Goal: Task Accomplishment & Management: Complete application form

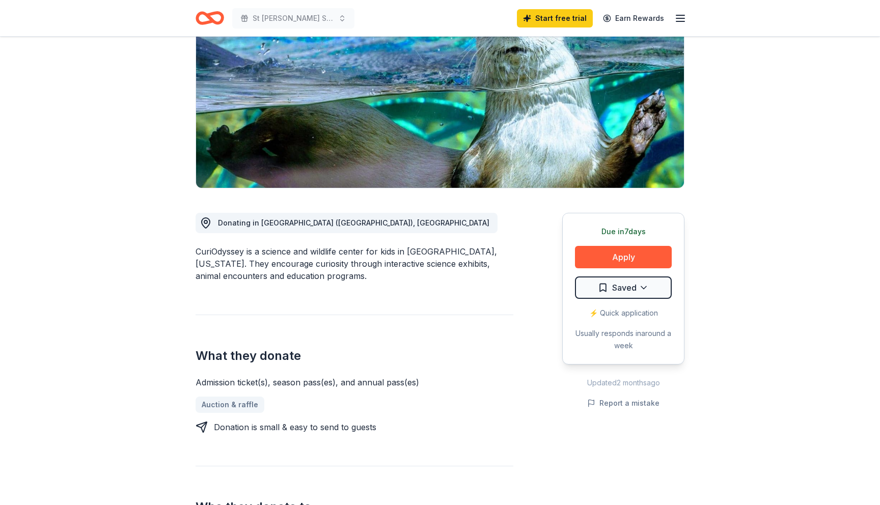
scroll to position [125, 0]
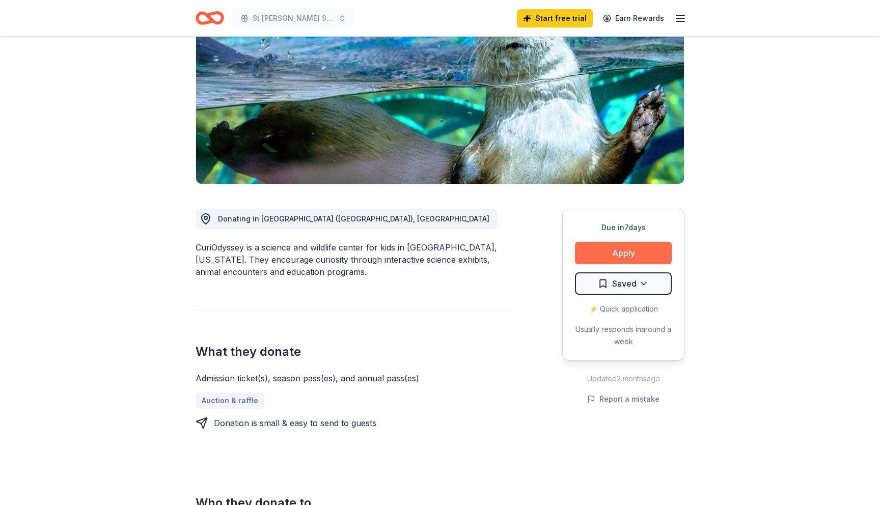
click at [607, 254] on button "Apply" at bounding box center [623, 253] width 97 height 22
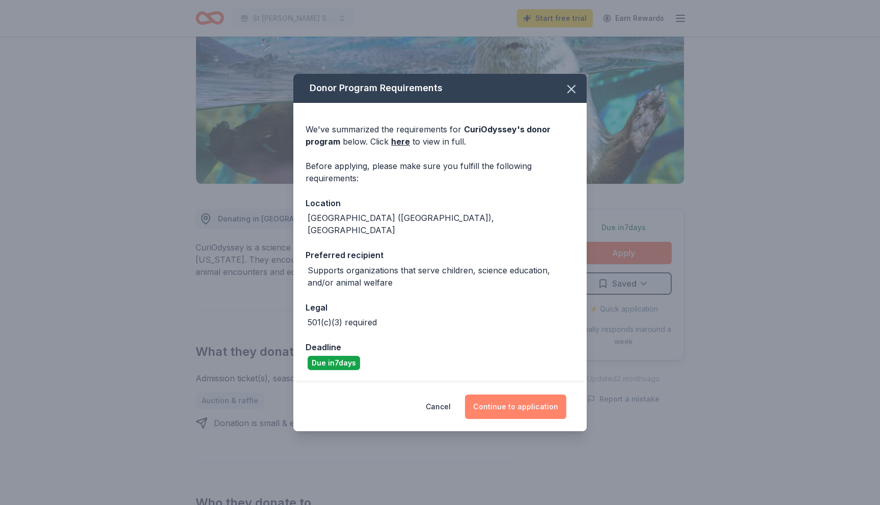
click at [519, 401] on button "Continue to application" at bounding box center [515, 407] width 101 height 24
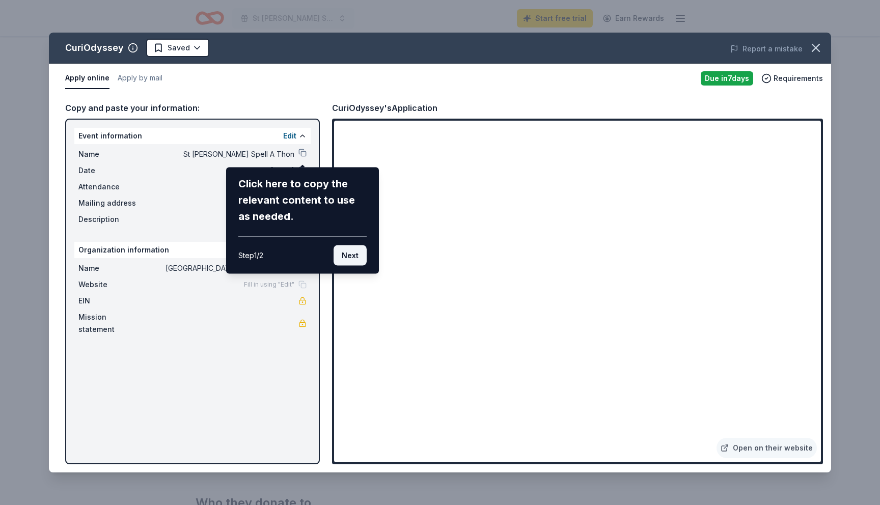
click at [347, 258] on button "Next" at bounding box center [350, 256] width 33 height 20
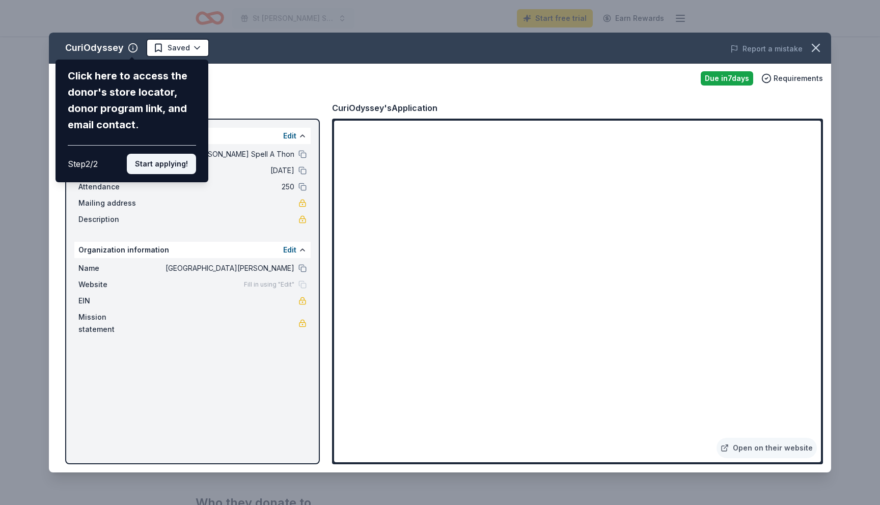
click at [148, 160] on button "Start applying!" at bounding box center [161, 164] width 69 height 20
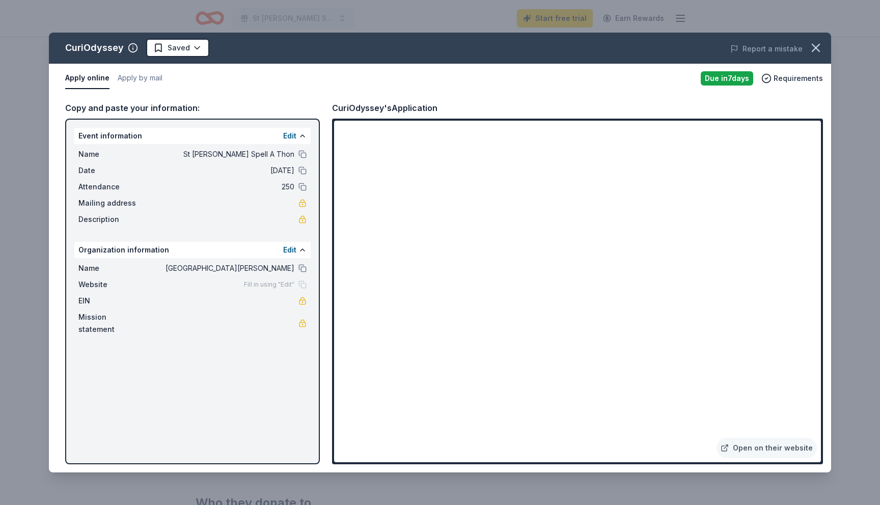
click at [161, 284] on div "Website Fill in using "Edit"" at bounding box center [192, 285] width 228 height 12
click at [288, 284] on span "Fill in using "Edit"" at bounding box center [269, 285] width 50 height 8
click at [303, 285] on div "Fill in using "Edit"" at bounding box center [275, 285] width 63 height 8
click at [302, 252] on button at bounding box center [303, 250] width 8 height 8
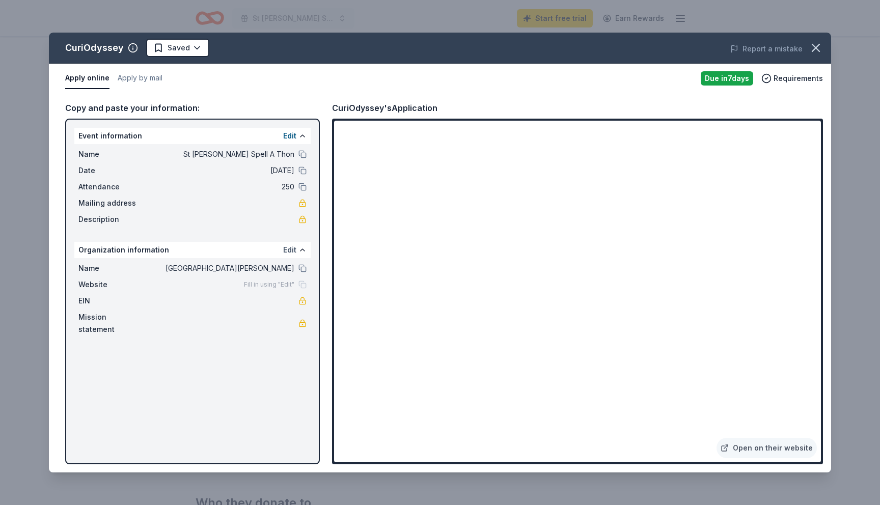
click at [288, 251] on button "Edit" at bounding box center [289, 250] width 13 height 12
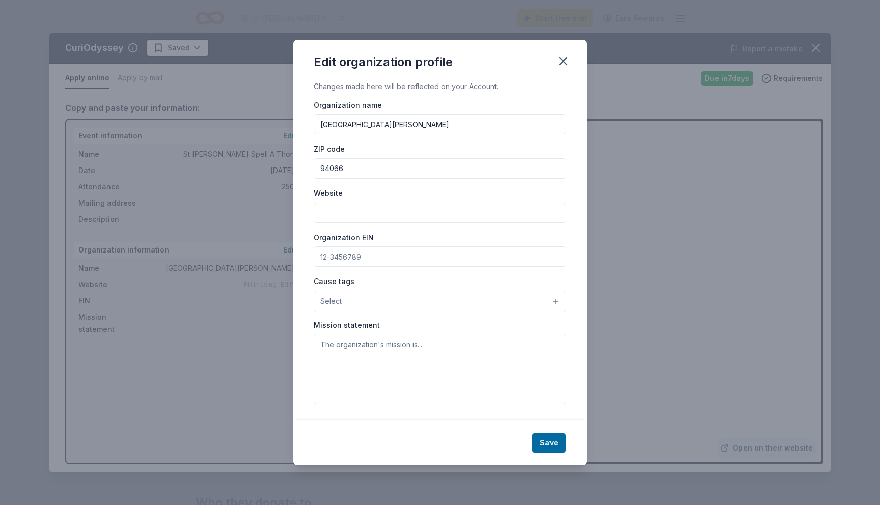
click at [332, 257] on input "Organization EIN" at bounding box center [440, 257] width 253 height 20
click at [342, 211] on input "Website" at bounding box center [440, 213] width 253 height 20
paste input "https://saintrobert-school.org/"
type input "https://saintrobert-school.org/"
click at [353, 254] on input "Organization EIN" at bounding box center [440, 257] width 253 height 20
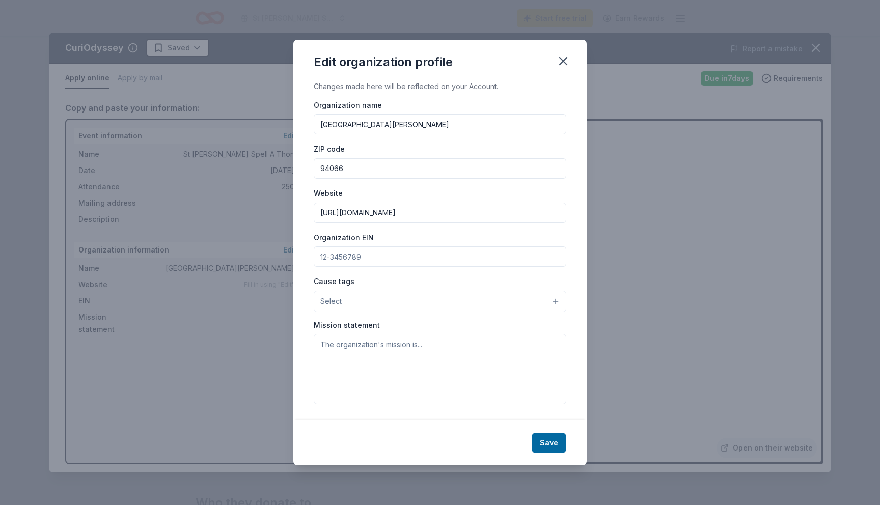
paste input "94-1437729"
type input "94-1437729"
click at [352, 304] on button "Select" at bounding box center [440, 301] width 253 height 21
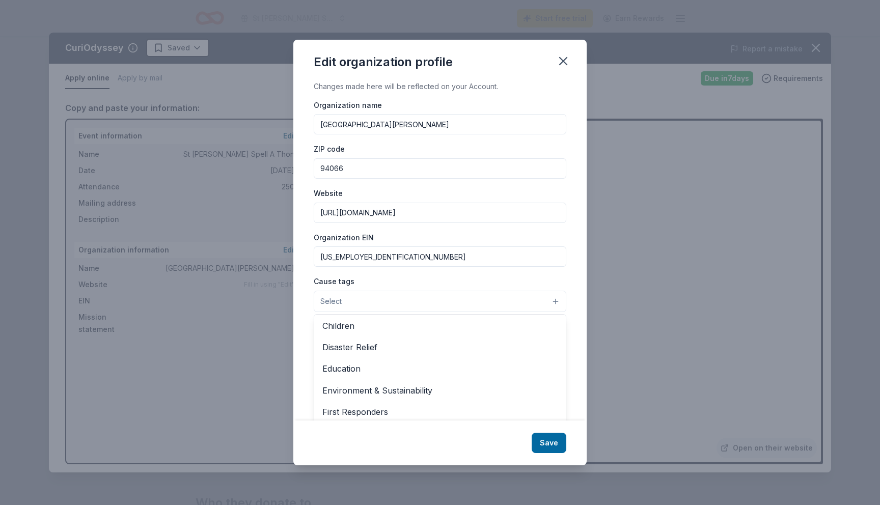
scroll to position [46, 0]
click at [356, 367] on span "Education" at bounding box center [439, 367] width 235 height 13
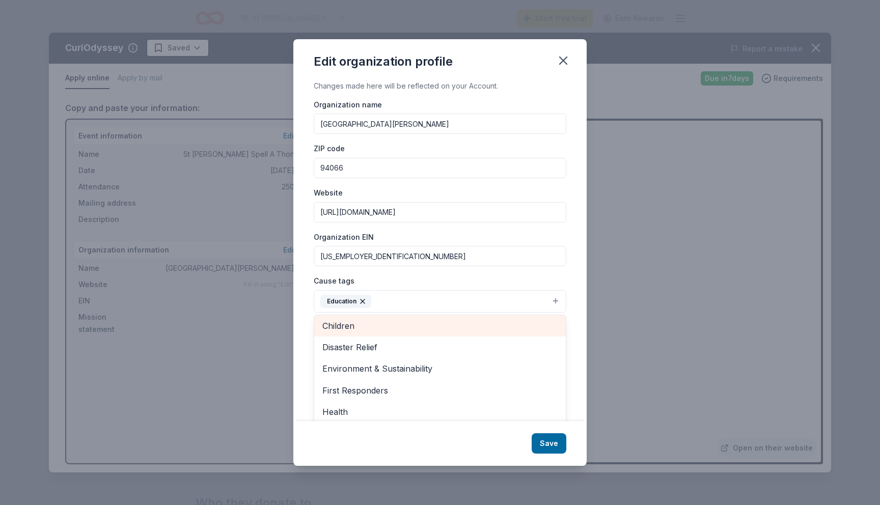
click at [352, 325] on span "Children" at bounding box center [439, 325] width 235 height 13
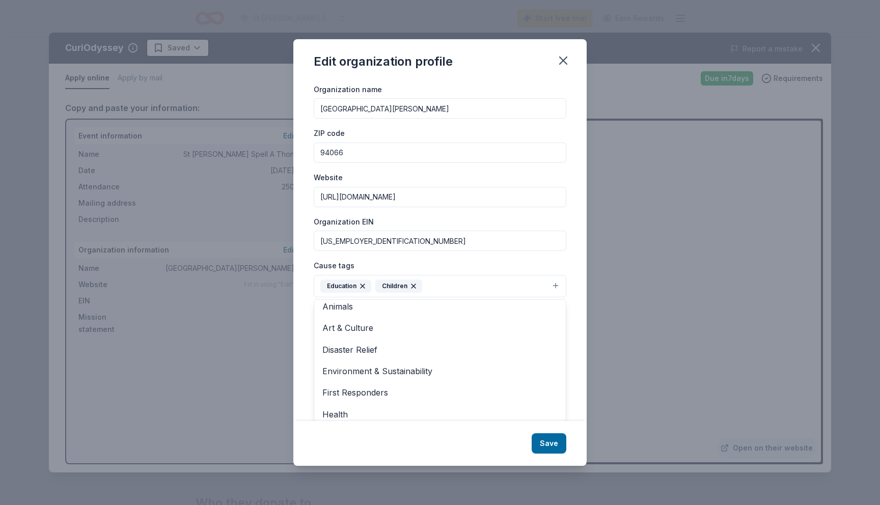
scroll to position [0, 0]
click at [545, 445] on div "Edit organization profile Changes made here will be reflected on your Account. …" at bounding box center [439, 252] width 293 height 427
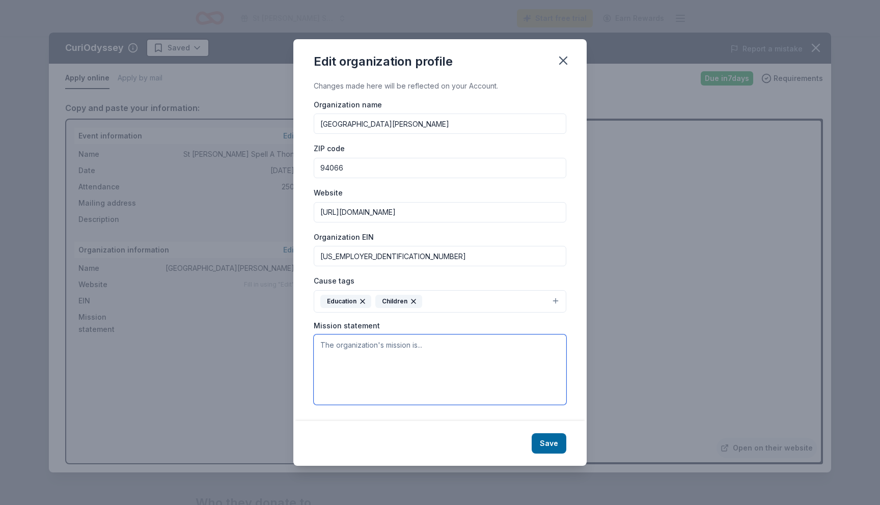
click at [352, 352] on textarea at bounding box center [440, 370] width 253 height 70
click at [340, 357] on textarea at bounding box center [440, 370] width 253 height 70
paste textarea "The students, faculty, staff, parents and community of Saint Robert Catholic Sc…"
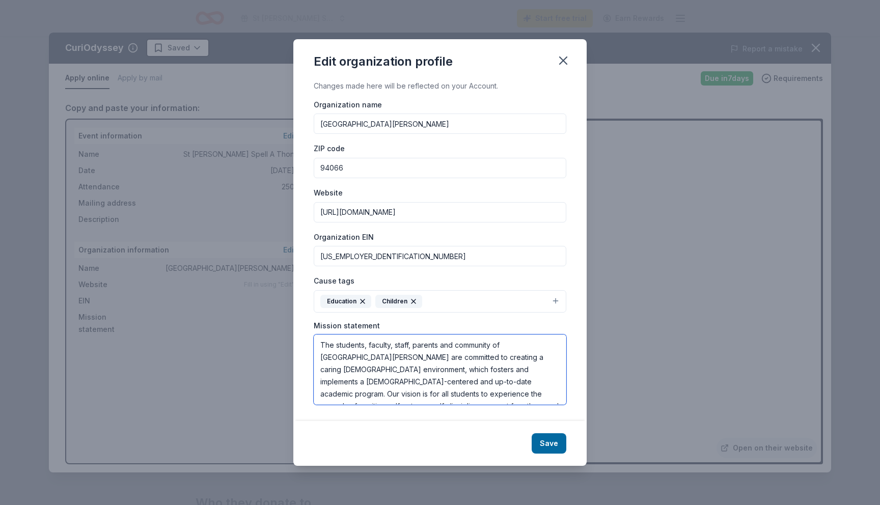
scroll to position [31, 0]
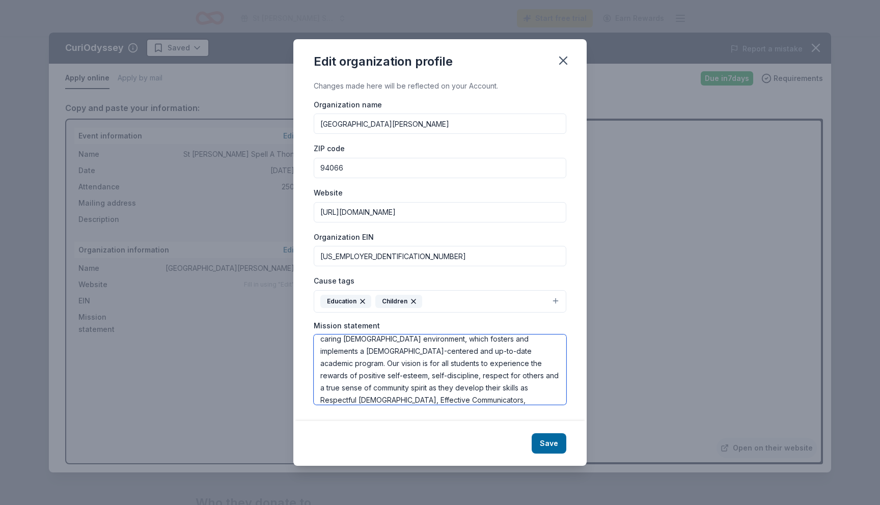
type textarea "The students, faculty, staff, parents and community of Saint Robert Catholic Sc…"
click at [546, 443] on button "Save" at bounding box center [549, 444] width 35 height 20
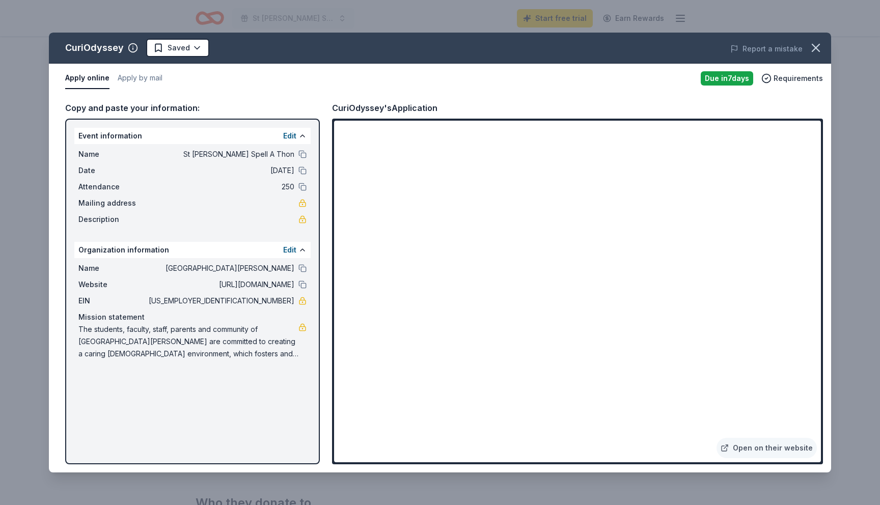
click at [297, 154] on div "Name St Roberts Spell A Thon" at bounding box center [192, 154] width 228 height 12
click at [303, 156] on button at bounding box center [303, 154] width 8 height 8
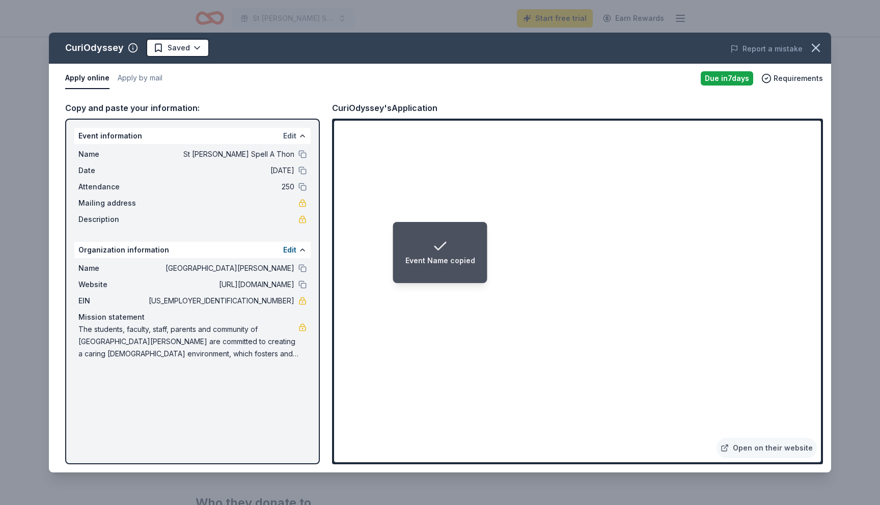
click at [286, 136] on button "Edit" at bounding box center [289, 136] width 13 height 12
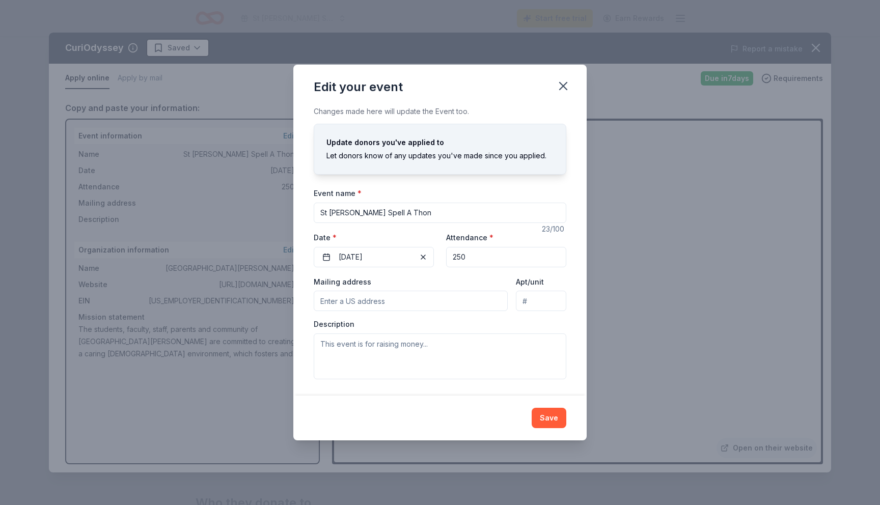
click at [336, 306] on input "Mailing address" at bounding box center [411, 301] width 194 height 20
paste input "345 Oak Avenue San Bruno, CA 94066"
type input "345 Oak Avenue, San Bruno, CA, 94066"
click at [351, 346] on textarea at bounding box center [440, 357] width 253 height 46
click at [349, 346] on textarea at bounding box center [440, 357] width 253 height 46
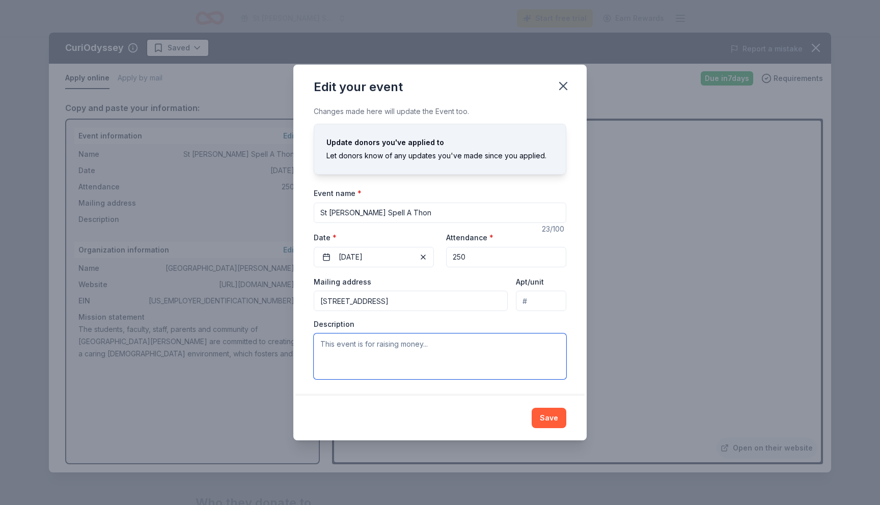
paste textarea "We are proud to share that this event is an academic fundraiser where the child…"
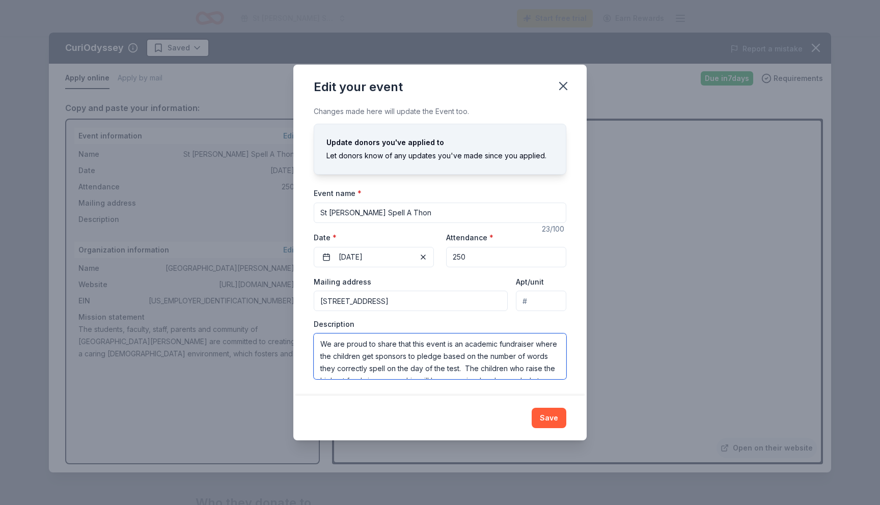
scroll to position [92, 0]
type textarea "We are proud to share that this event is an academic fundraiser where the child…"
click at [547, 419] on button "Save" at bounding box center [549, 418] width 35 height 20
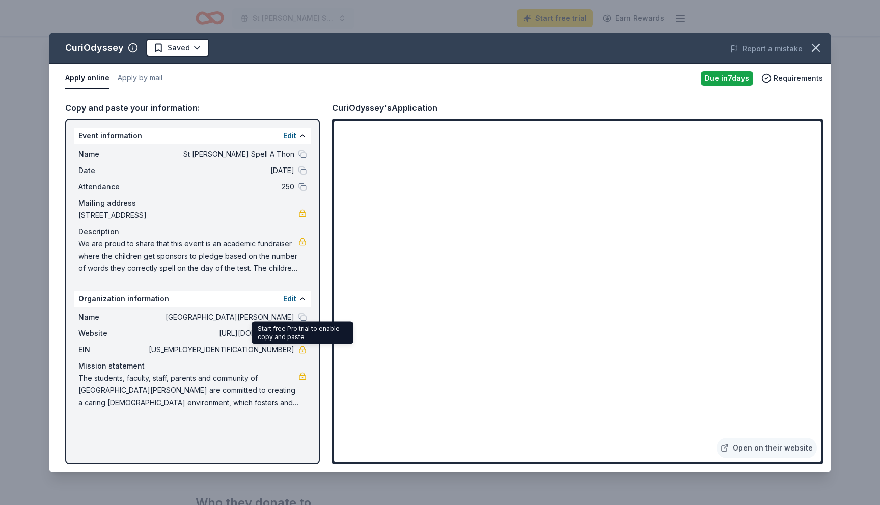
click at [291, 351] on span "94-1437729" at bounding box center [221, 350] width 148 height 12
click at [814, 49] on icon "button" at bounding box center [816, 47] width 7 height 7
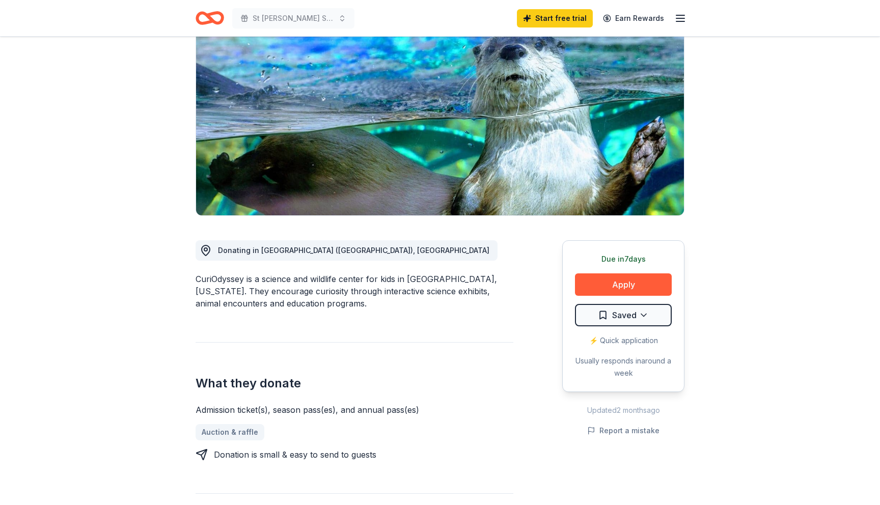
scroll to position [0, 0]
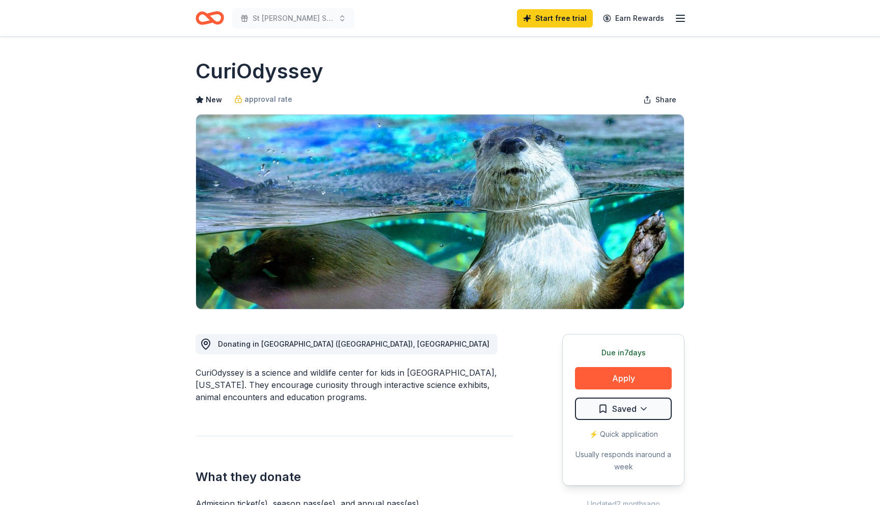
click at [218, 17] on icon "Home" at bounding box center [210, 18] width 29 height 24
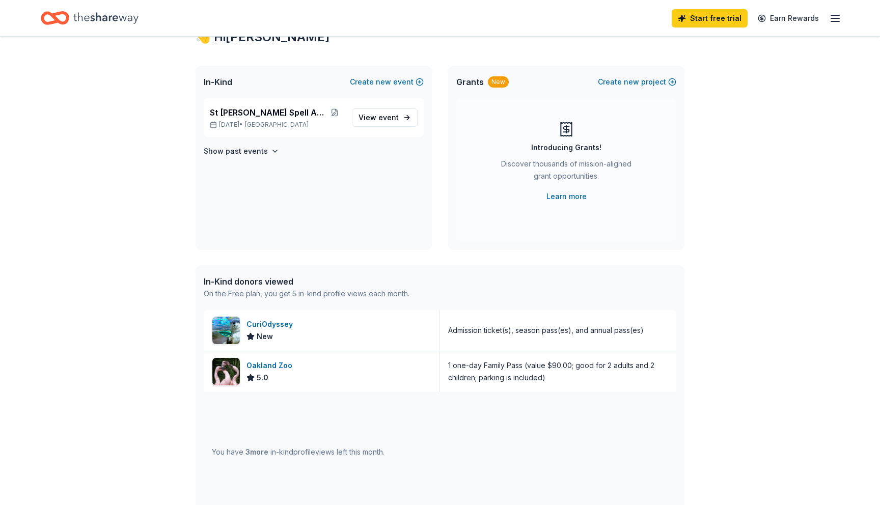
scroll to position [41, 0]
click at [278, 365] on div "Oakland Zoo" at bounding box center [272, 365] width 50 height 12
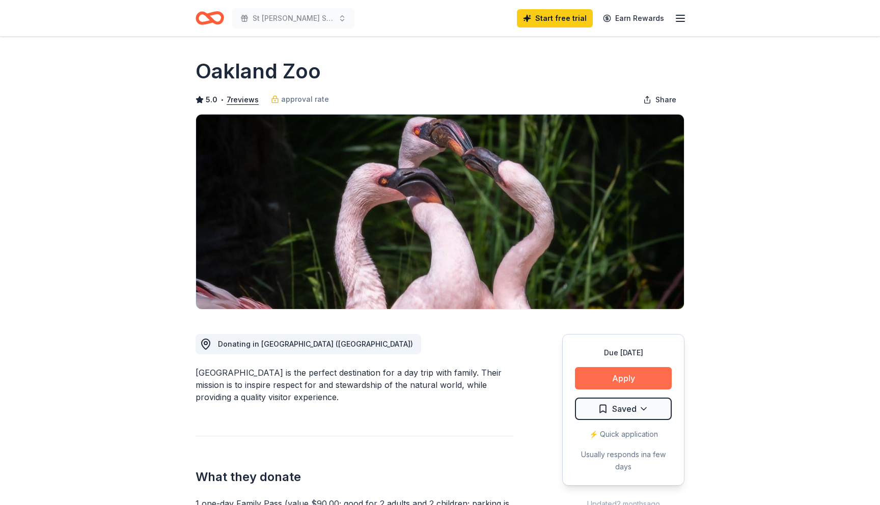
click at [629, 378] on button "Apply" at bounding box center [623, 378] width 97 height 22
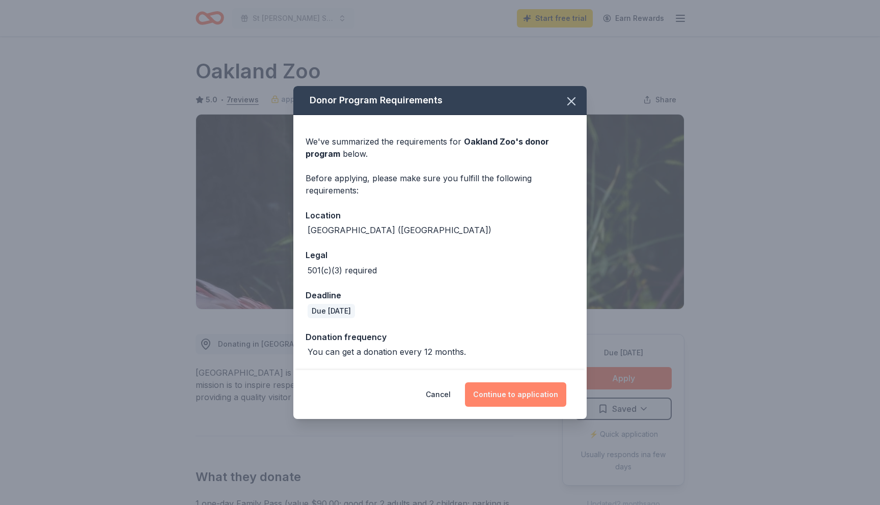
click at [517, 390] on button "Continue to application" at bounding box center [515, 395] width 101 height 24
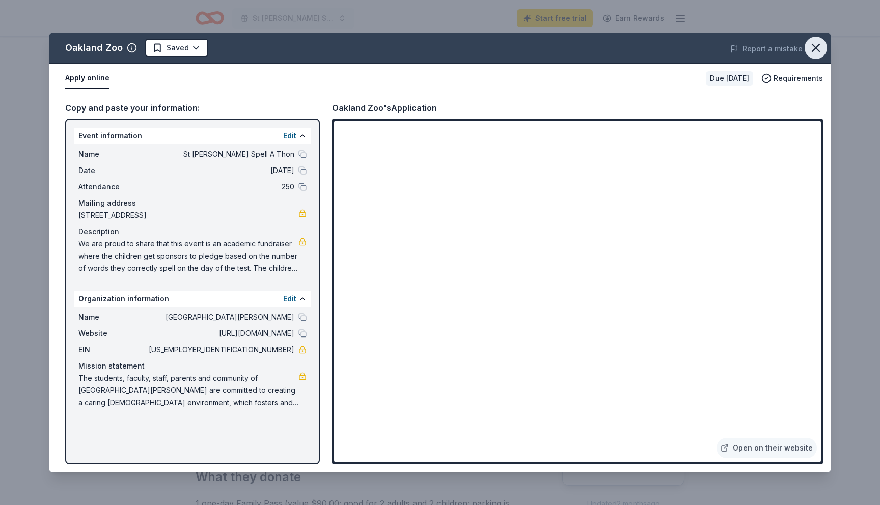
click at [820, 47] on icon "button" at bounding box center [816, 48] width 14 height 14
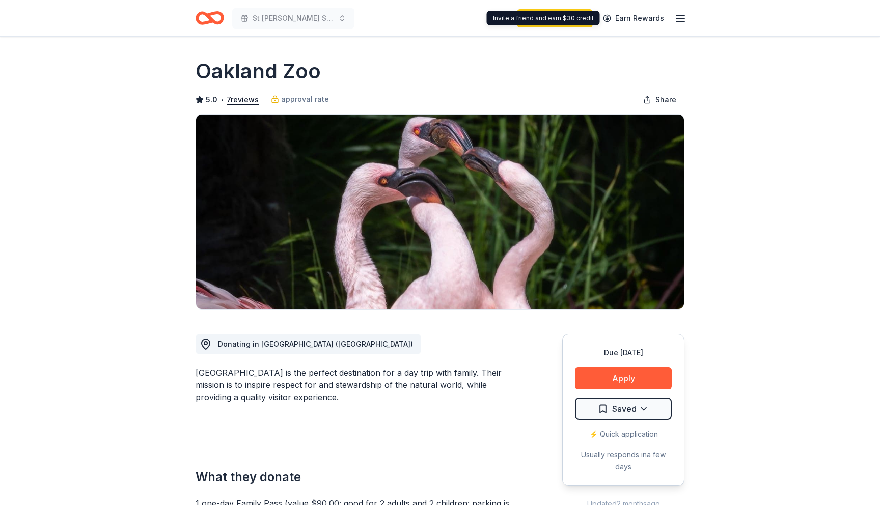
click at [683, 18] on line "button" at bounding box center [681, 18] width 8 height 0
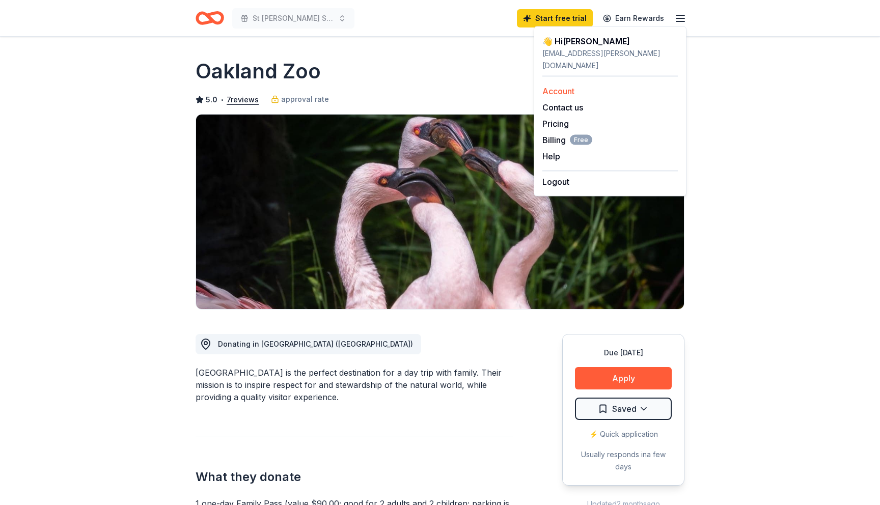
click at [558, 86] on link "Account" at bounding box center [559, 91] width 32 height 10
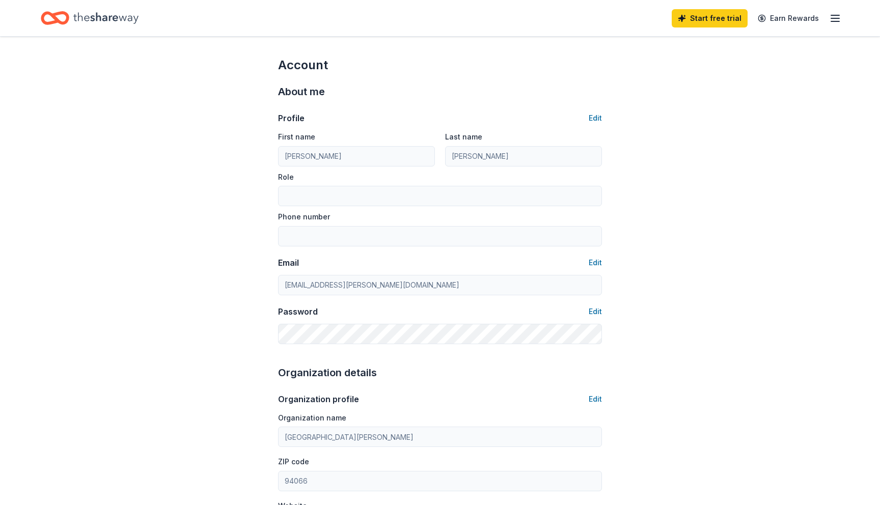
click at [830, 19] on icon "button" at bounding box center [835, 18] width 12 height 12
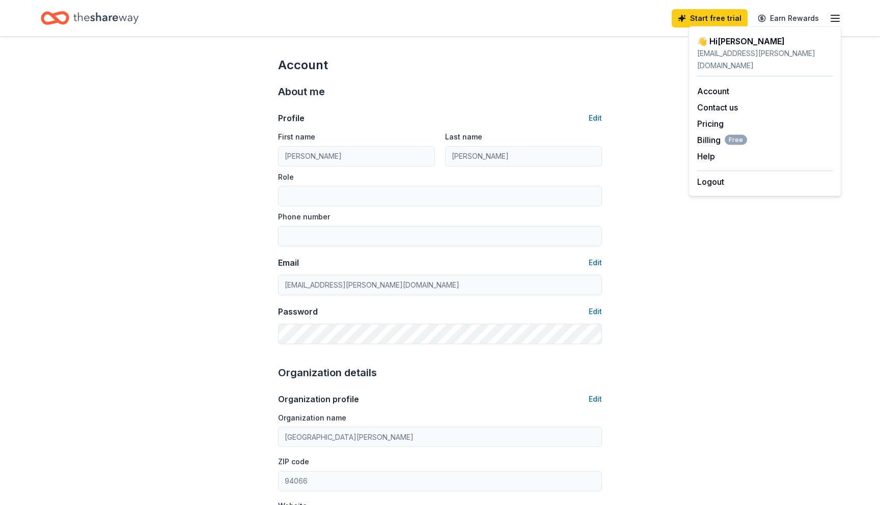
click at [110, 16] on icon "Home" at bounding box center [105, 17] width 65 height 11
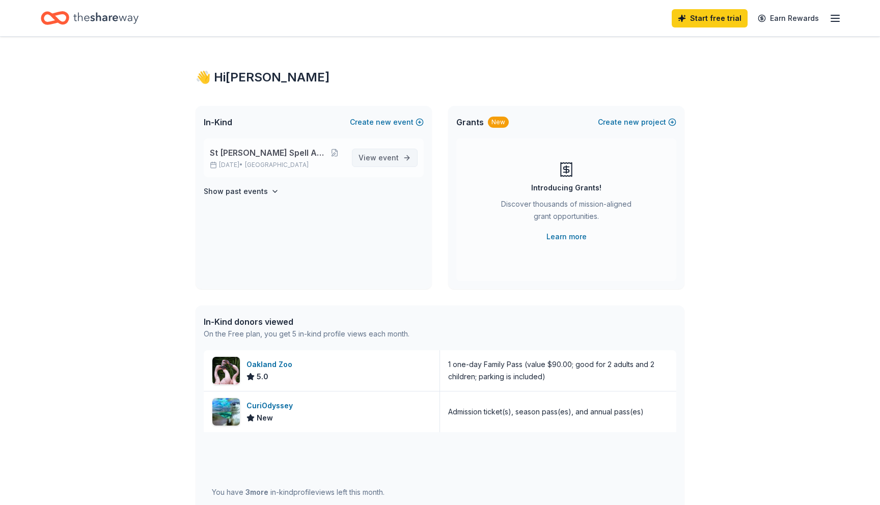
click at [382, 156] on span "event" at bounding box center [389, 157] width 20 height 9
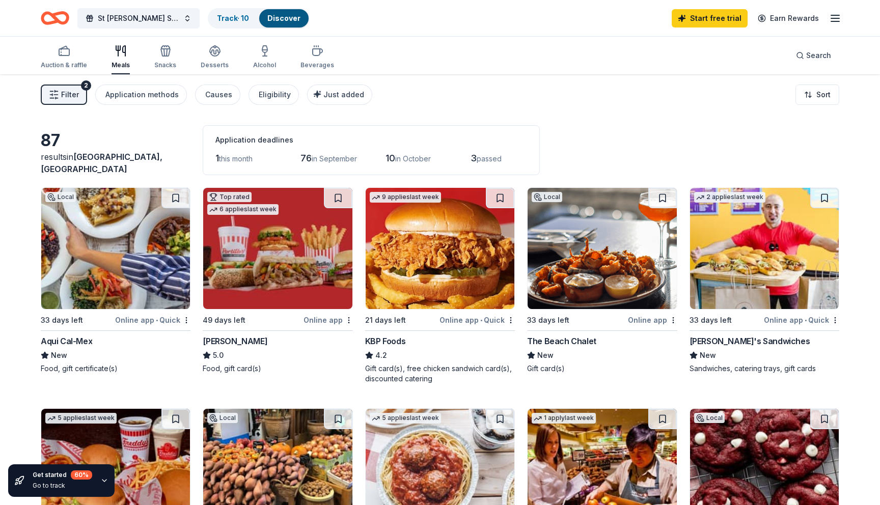
click at [63, 90] on span "Filter" at bounding box center [70, 95] width 18 height 12
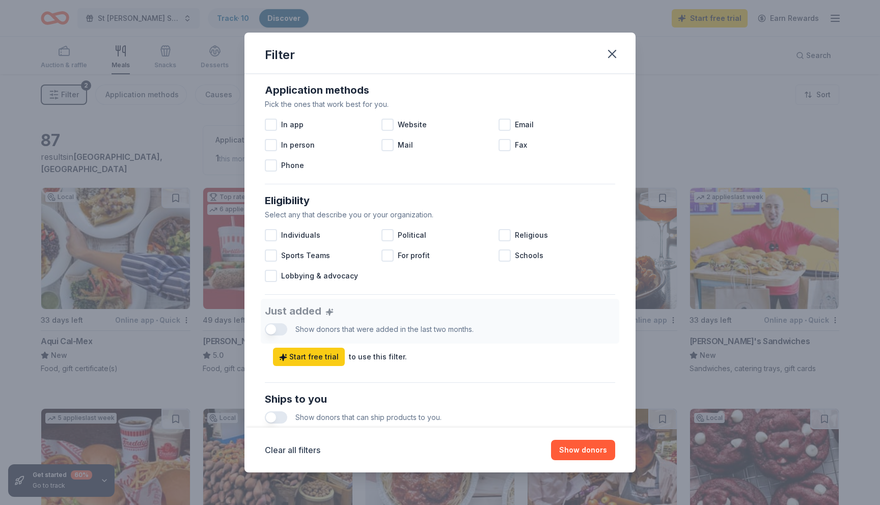
scroll to position [387, 0]
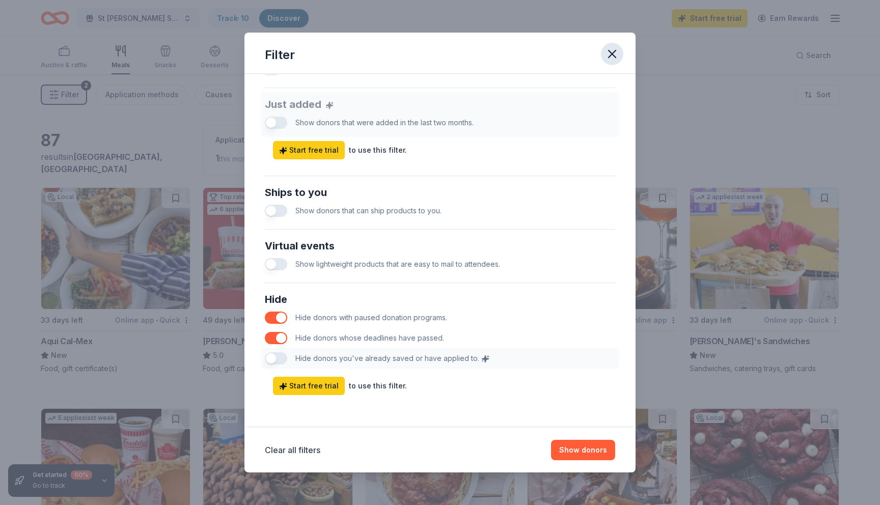
click at [613, 50] on icon "button" at bounding box center [612, 54] width 14 height 14
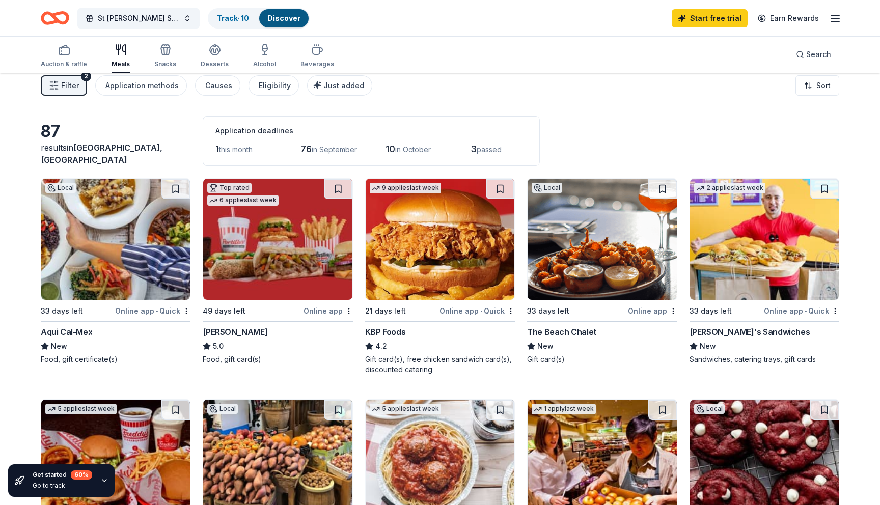
scroll to position [0, 0]
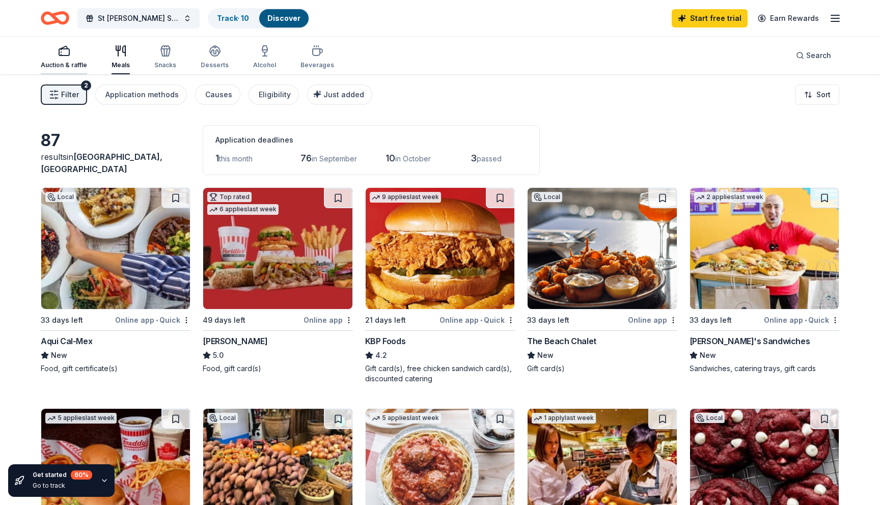
click at [67, 55] on rect "button" at bounding box center [64, 52] width 10 height 7
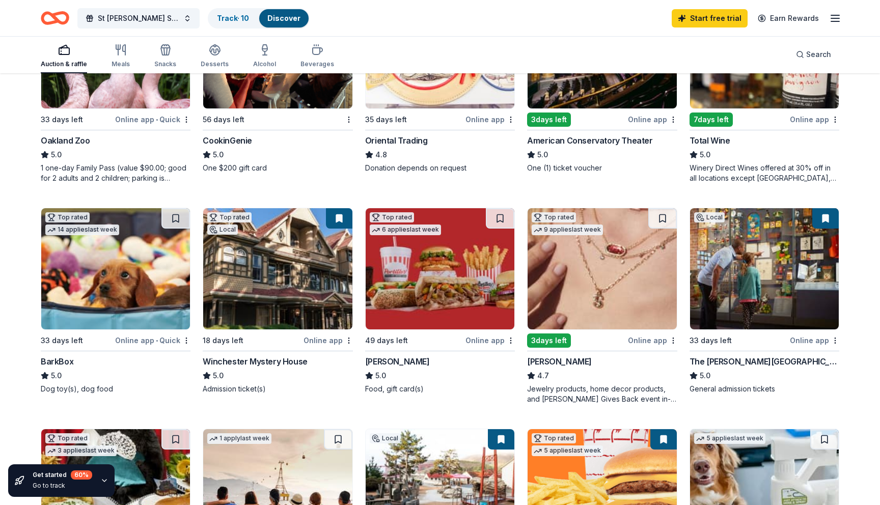
scroll to position [195, 0]
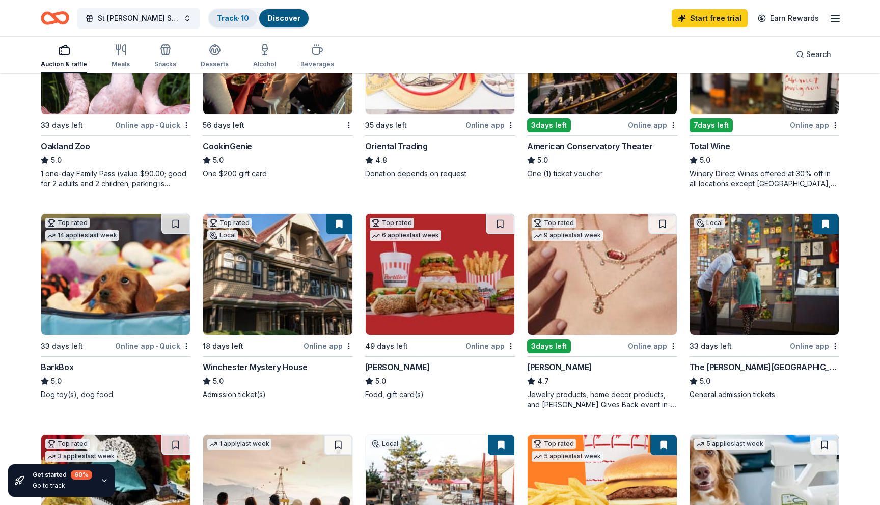
click at [232, 18] on link "Track · 10" at bounding box center [233, 18] width 32 height 9
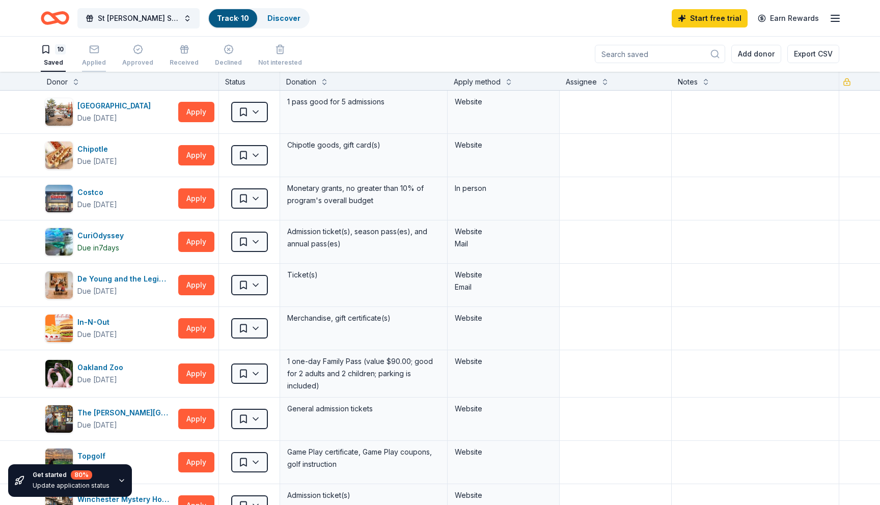
click at [97, 53] on icon "button" at bounding box center [94, 49] width 10 height 10
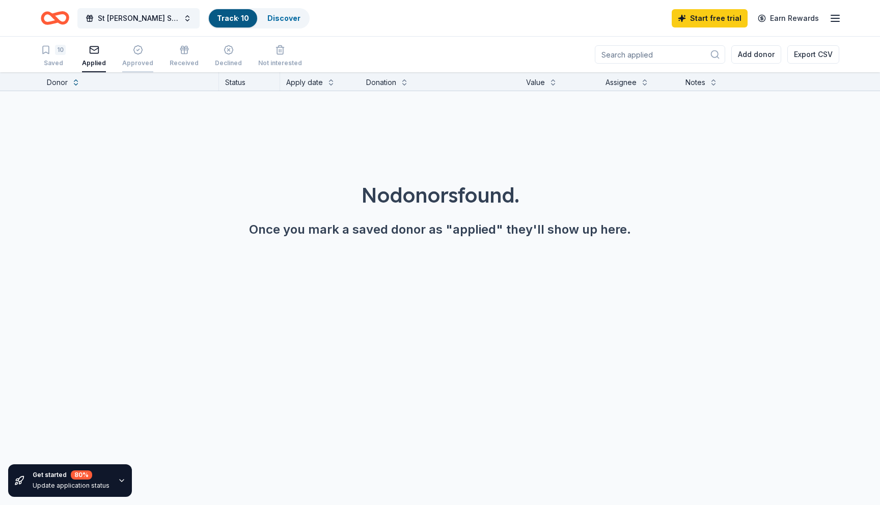
click at [133, 49] on icon "button" at bounding box center [138, 50] width 10 height 10
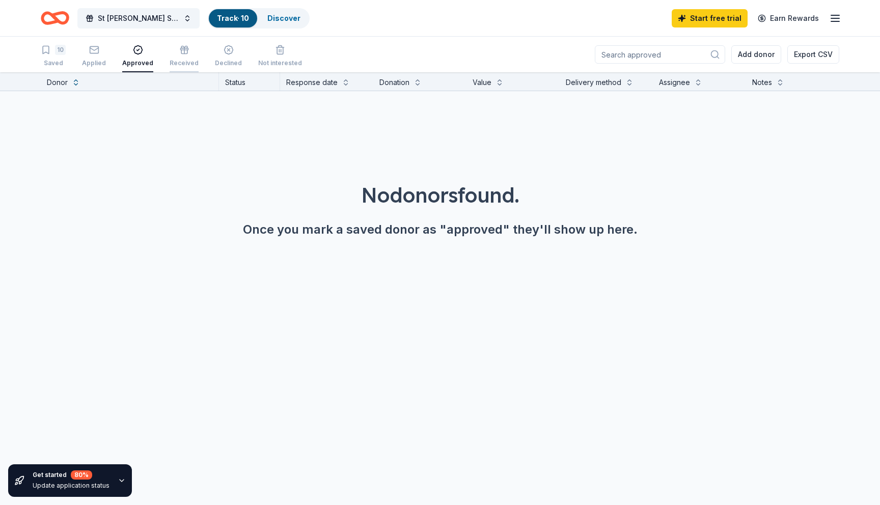
click at [179, 45] on icon "button" at bounding box center [184, 50] width 10 height 10
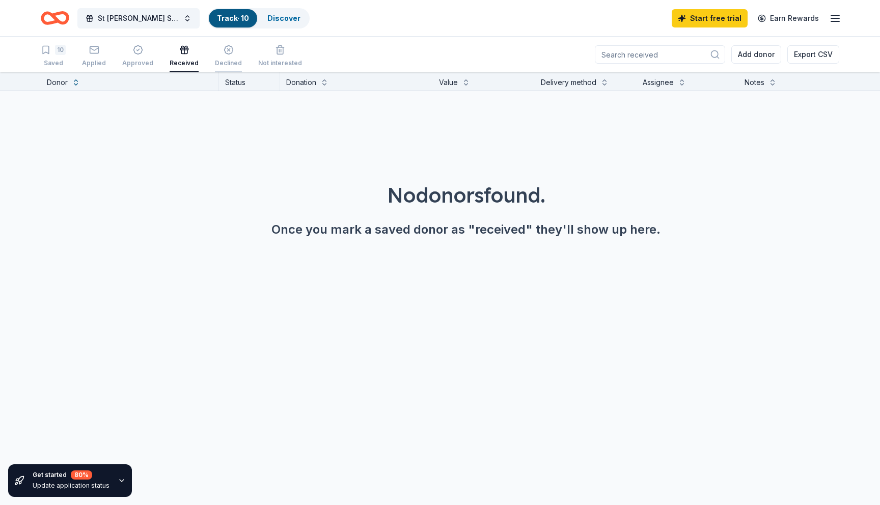
click at [224, 49] on icon "button" at bounding box center [229, 50] width 10 height 10
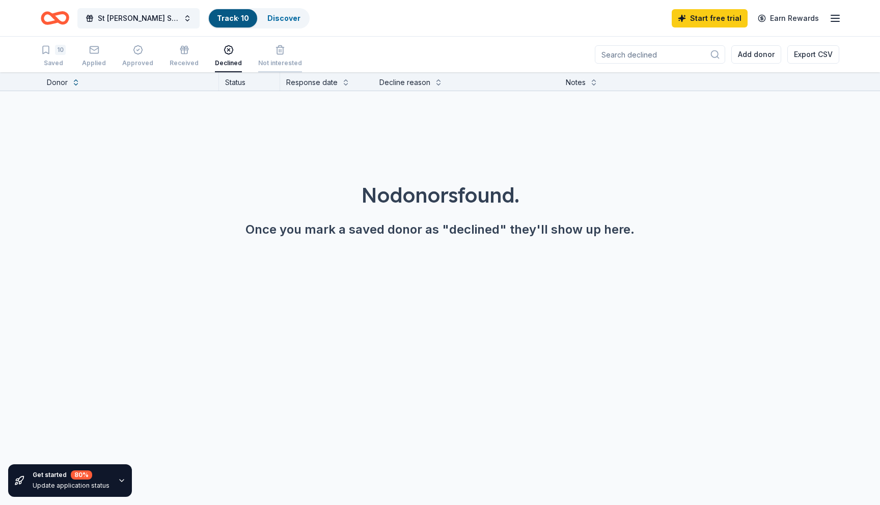
click at [277, 50] on icon "button" at bounding box center [280, 50] width 6 height 7
click at [53, 57] on div "10 Saved" at bounding box center [53, 56] width 25 height 22
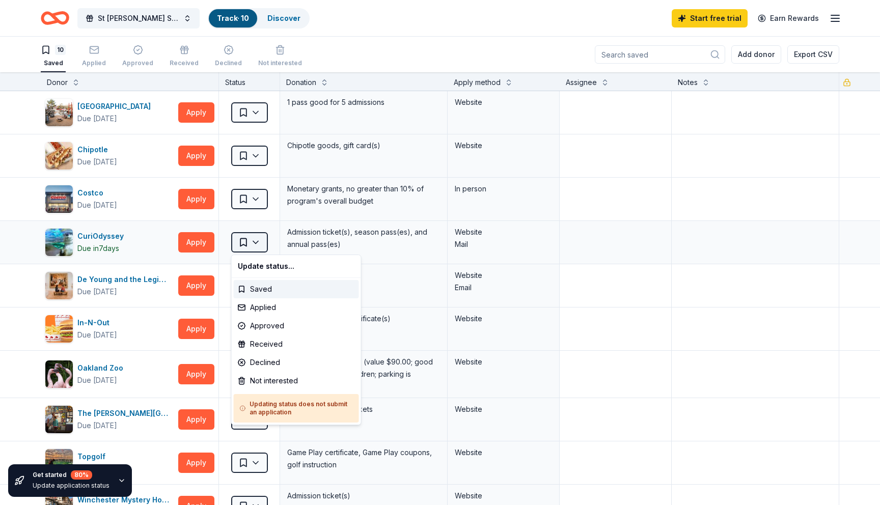
click at [257, 241] on html "St Roberts Spell A Thon Track · 10 Discover Start free trial Earn Rewards 10 Sa…" at bounding box center [440, 252] width 880 height 505
click at [263, 308] on div "Applied" at bounding box center [296, 308] width 125 height 18
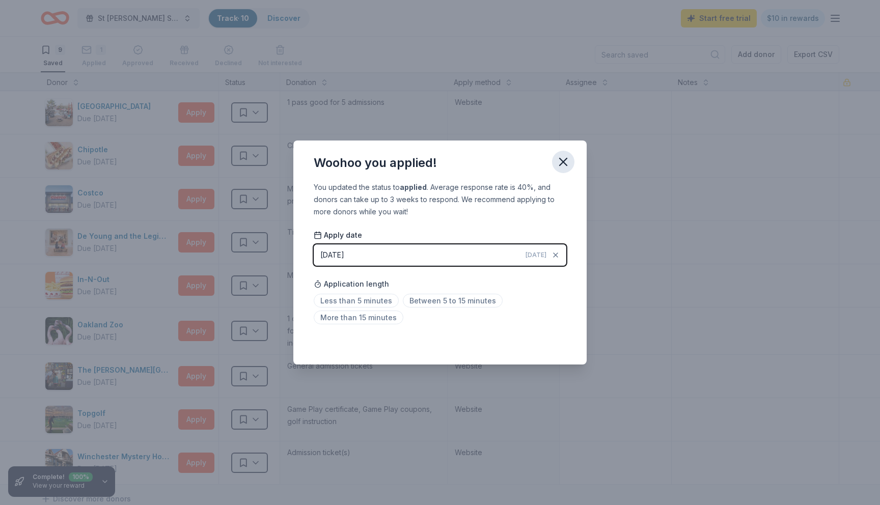
click at [564, 164] on icon "button" at bounding box center [563, 162] width 14 height 14
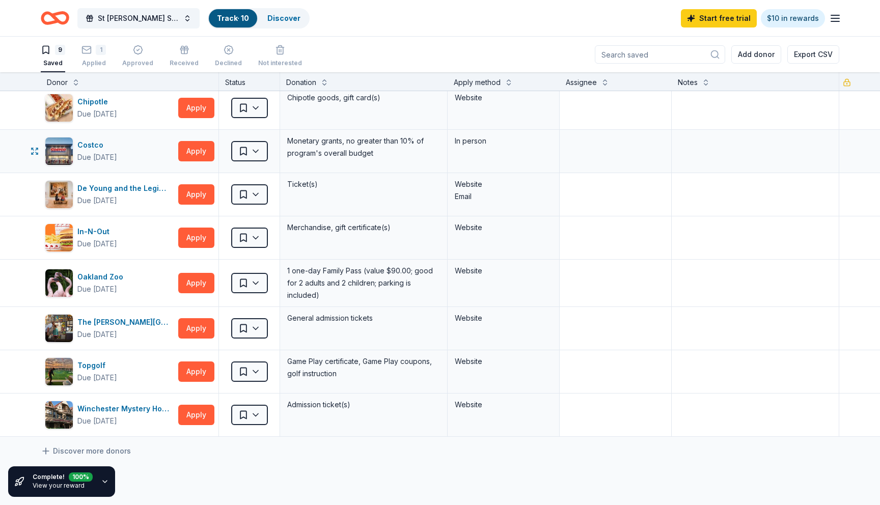
scroll to position [54, 0]
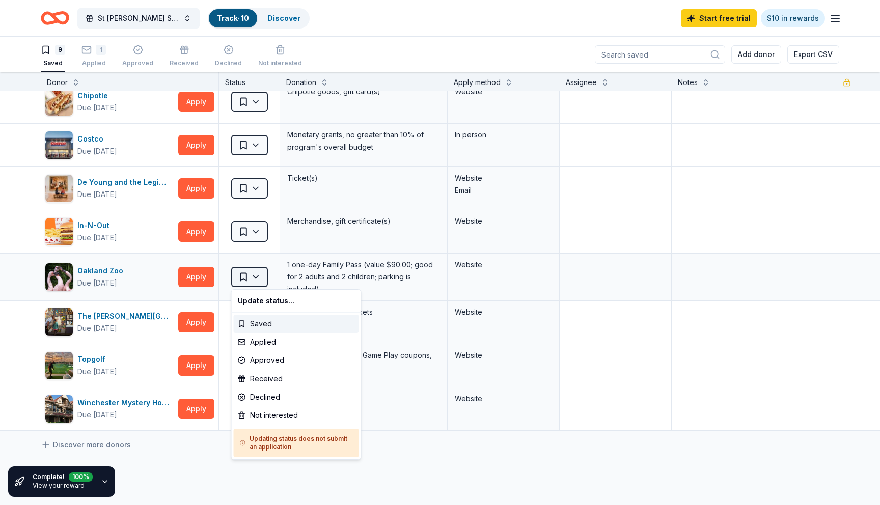
click at [257, 275] on html "St Roberts Spell A Thon Track · 10 Discover Start free trial $10 in rewards 9 S…" at bounding box center [440, 252] width 880 height 505
click at [266, 342] on div "Applied" at bounding box center [296, 342] width 125 height 18
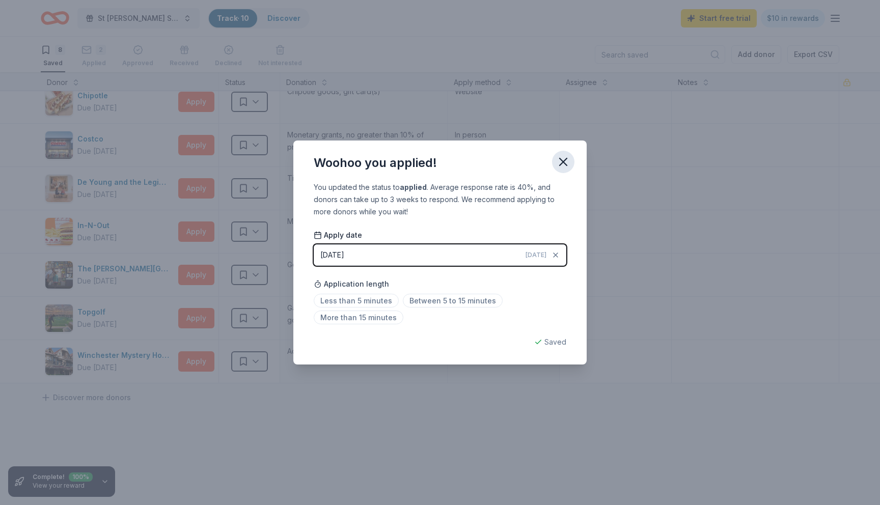
click at [567, 158] on icon "button" at bounding box center [563, 162] width 14 height 14
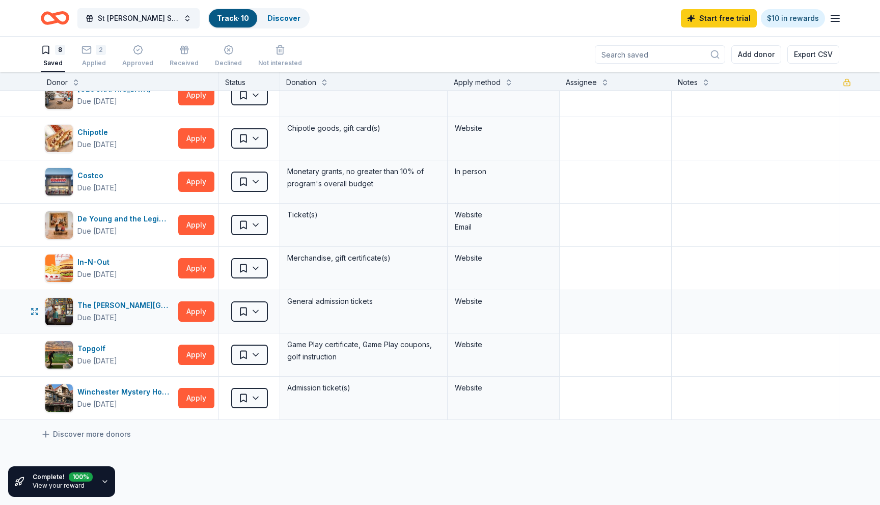
scroll to position [0, 0]
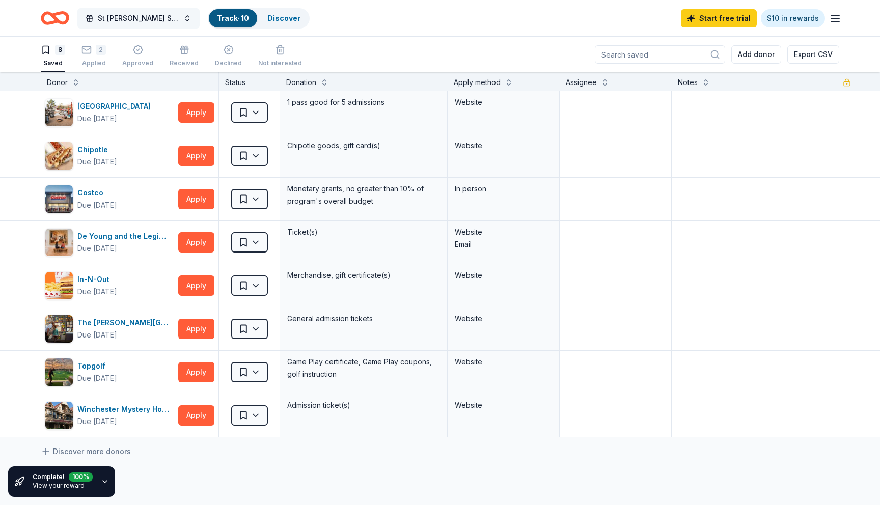
click at [159, 15] on span "St [PERSON_NAME] Spell A Thon" at bounding box center [139, 18] width 82 height 12
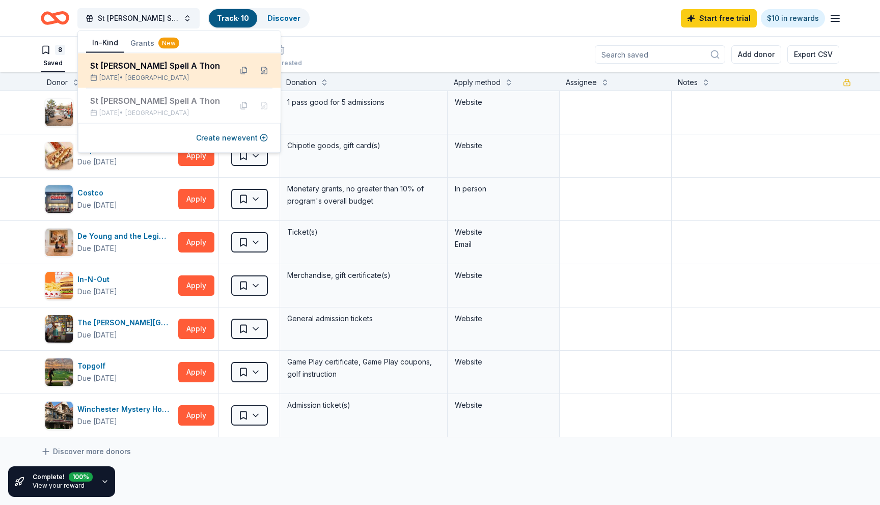
click at [151, 67] on div "St [PERSON_NAME] Spell A Thon" at bounding box center [156, 66] width 133 height 12
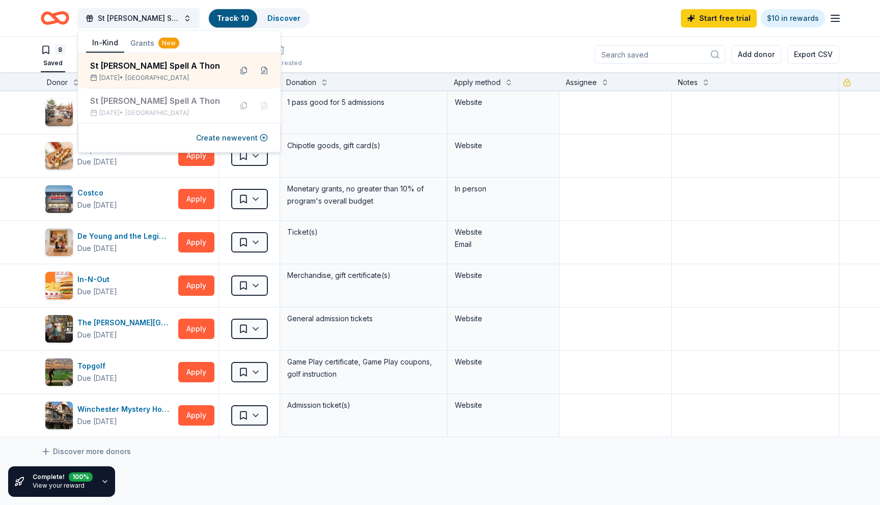
click at [340, 24] on div "St Roberts Spell A Thon Track · 10 Discover Start free trial $10 in rewards" at bounding box center [440, 18] width 799 height 24
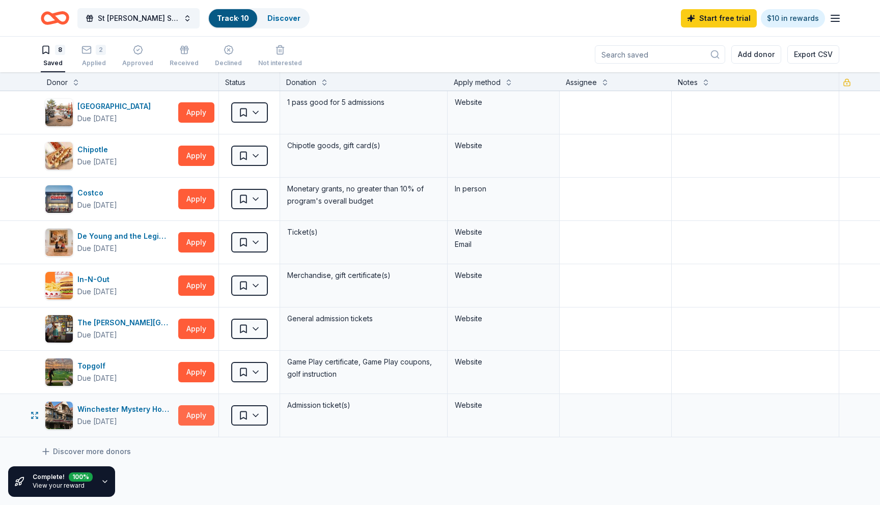
click at [190, 416] on button "Apply" at bounding box center [196, 416] width 36 height 20
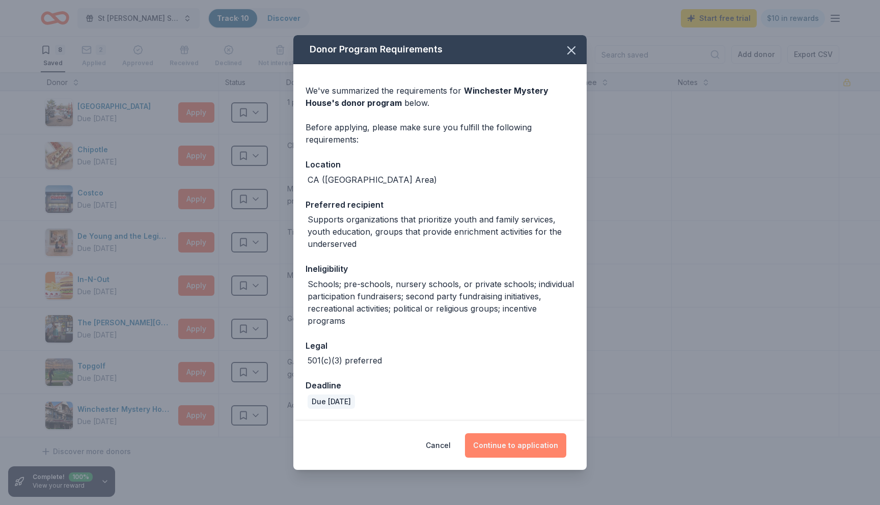
click at [517, 446] on button "Continue to application" at bounding box center [515, 446] width 101 height 24
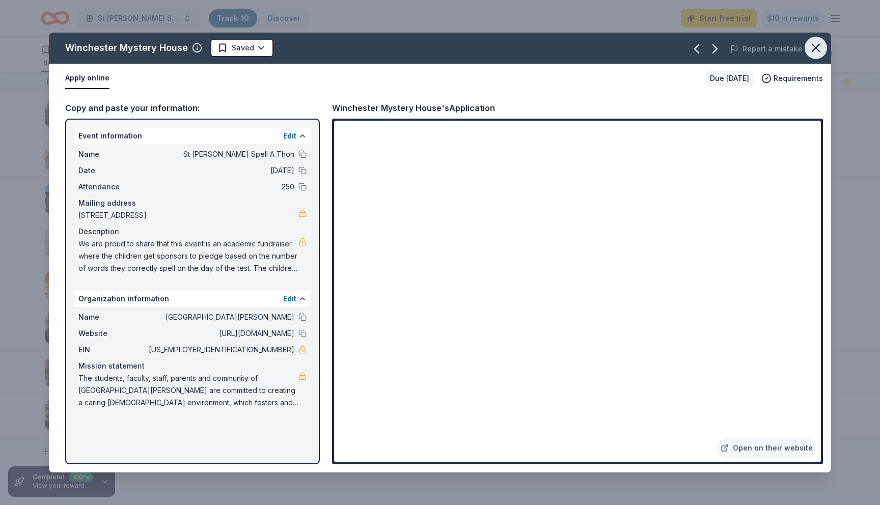
click at [818, 47] on icon "button" at bounding box center [816, 48] width 14 height 14
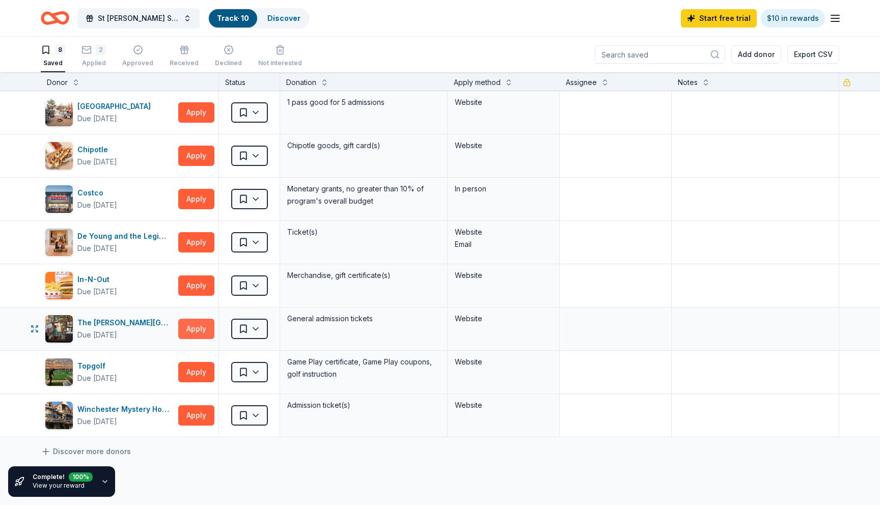
click at [189, 327] on button "Apply" at bounding box center [196, 329] width 36 height 20
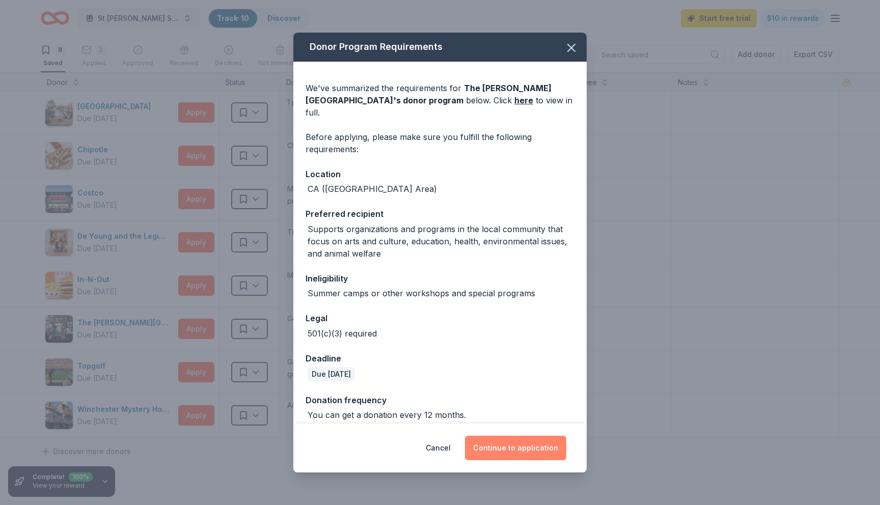
click at [519, 438] on button "Continue to application" at bounding box center [515, 448] width 101 height 24
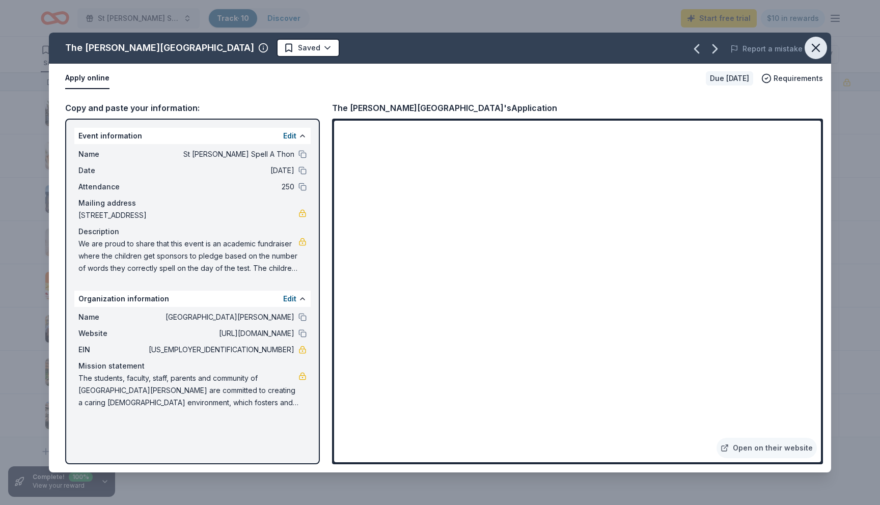
click at [821, 49] on icon "button" at bounding box center [816, 48] width 14 height 14
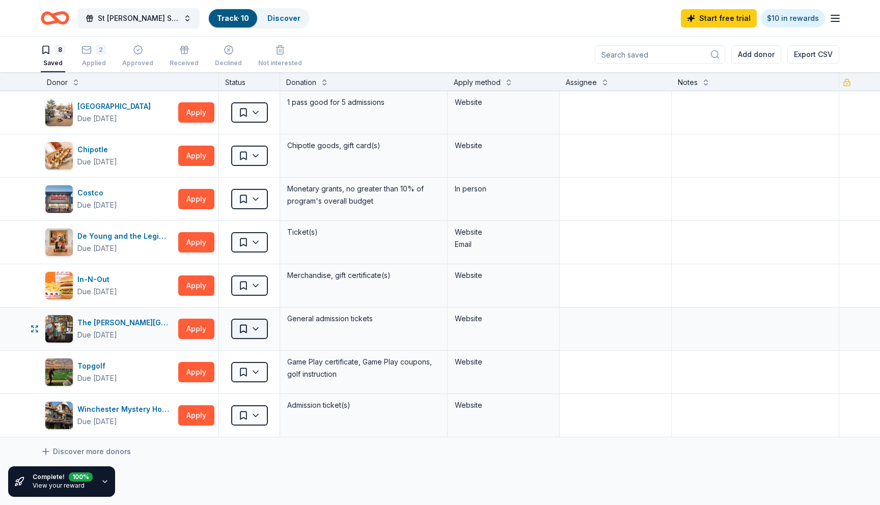
click at [259, 328] on html "St Roberts Spell A Thon Track · 10 Discover Start free trial $10 in rewards 8 S…" at bounding box center [440, 252] width 880 height 505
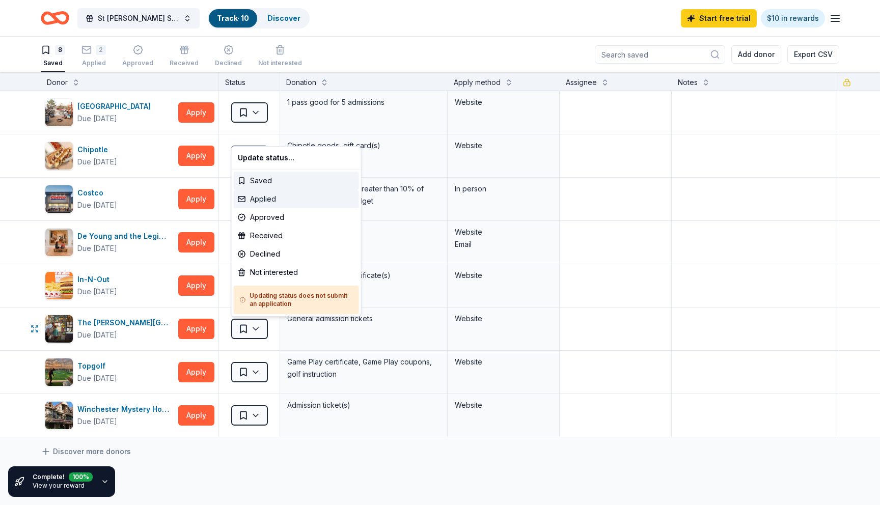
click at [259, 200] on div "Applied" at bounding box center [296, 199] width 125 height 18
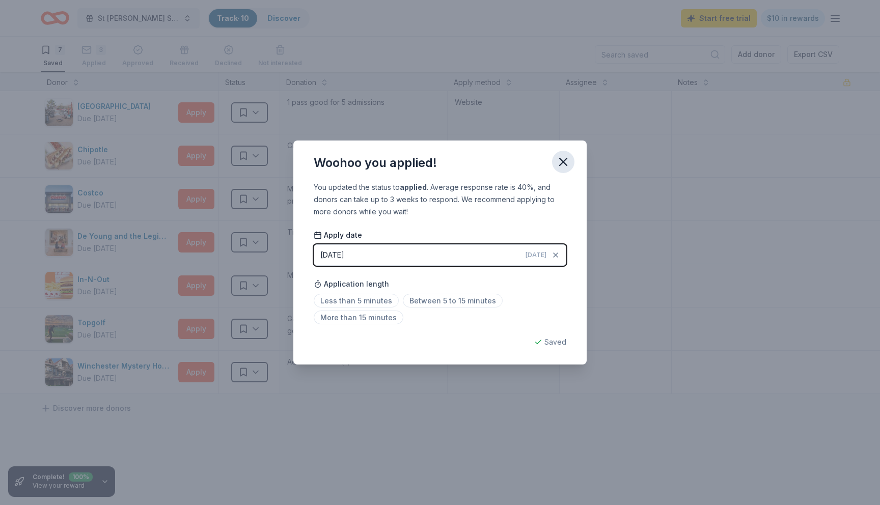
click at [563, 161] on icon "button" at bounding box center [563, 161] width 7 height 7
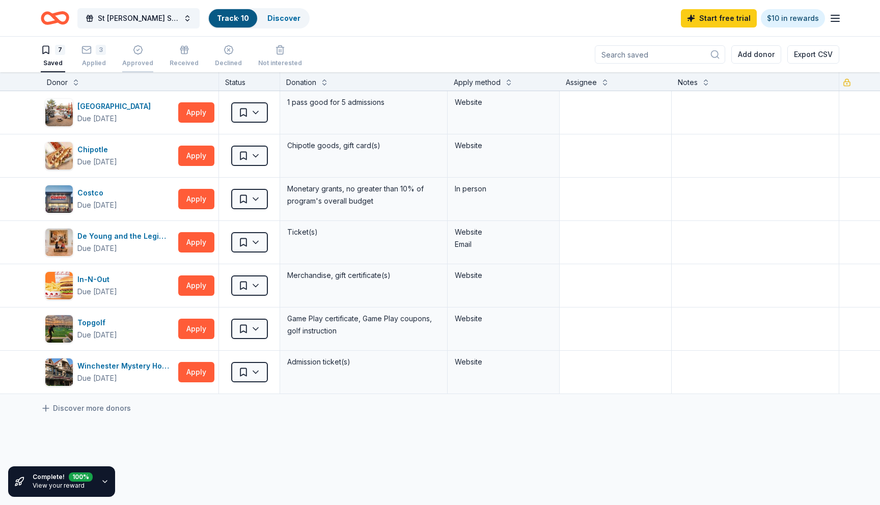
click at [138, 55] on div "Approved" at bounding box center [137, 56] width 31 height 22
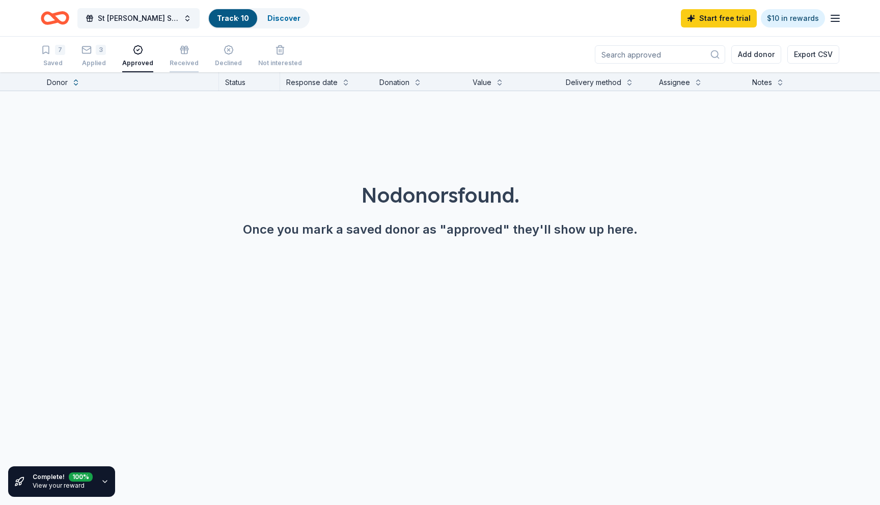
click at [180, 50] on icon "button" at bounding box center [184, 50] width 10 height 10
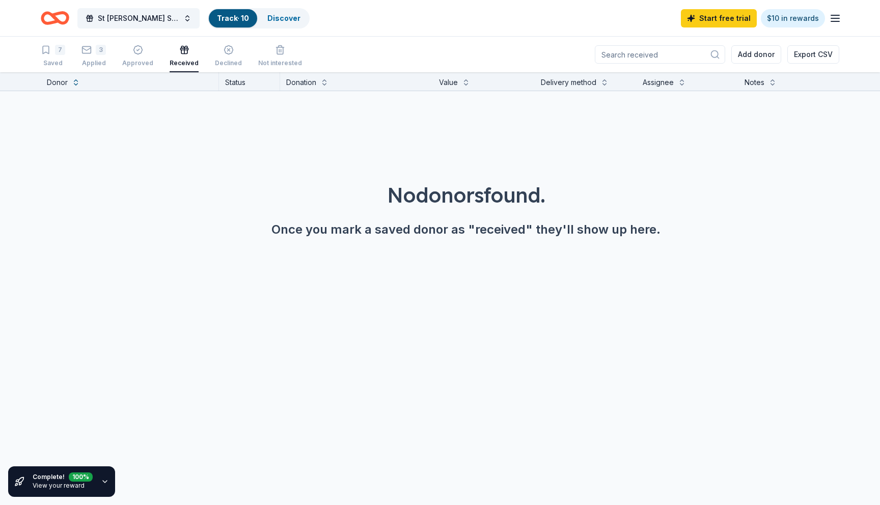
click at [45, 19] on icon "Home" at bounding box center [55, 18] width 29 height 24
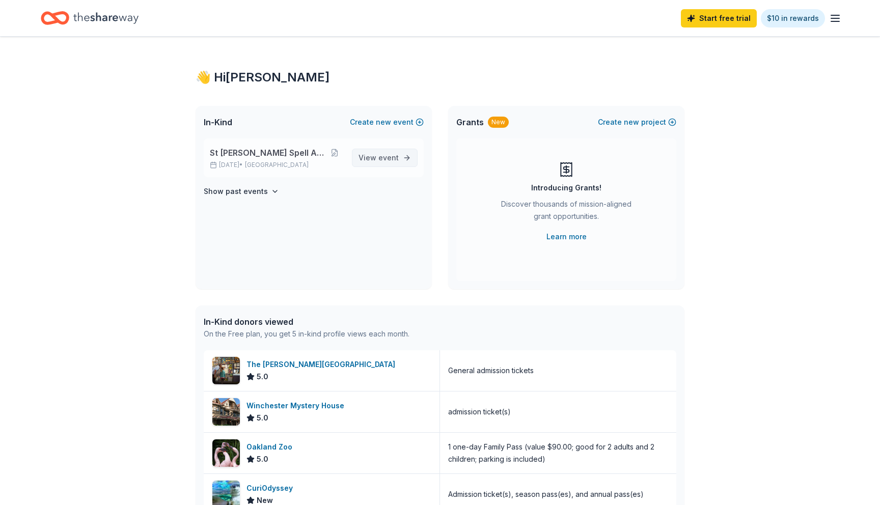
click at [374, 157] on span "View event" at bounding box center [379, 158] width 40 height 12
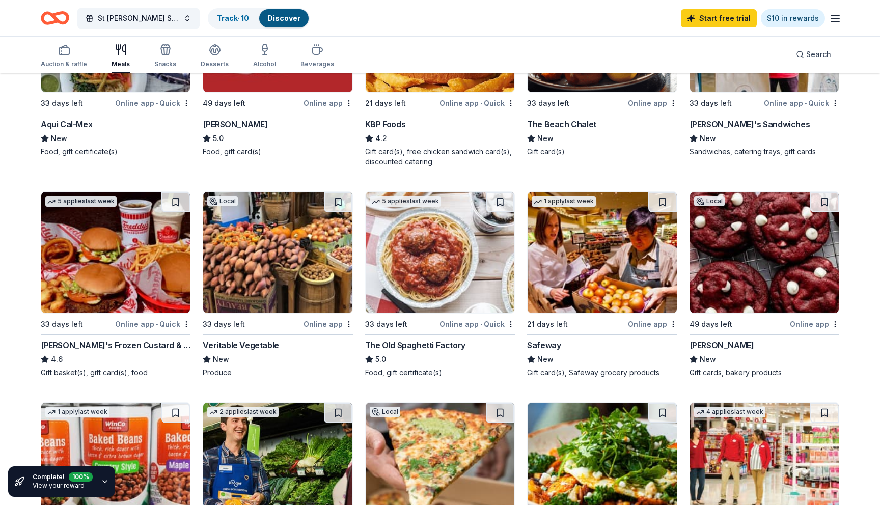
scroll to position [78, 0]
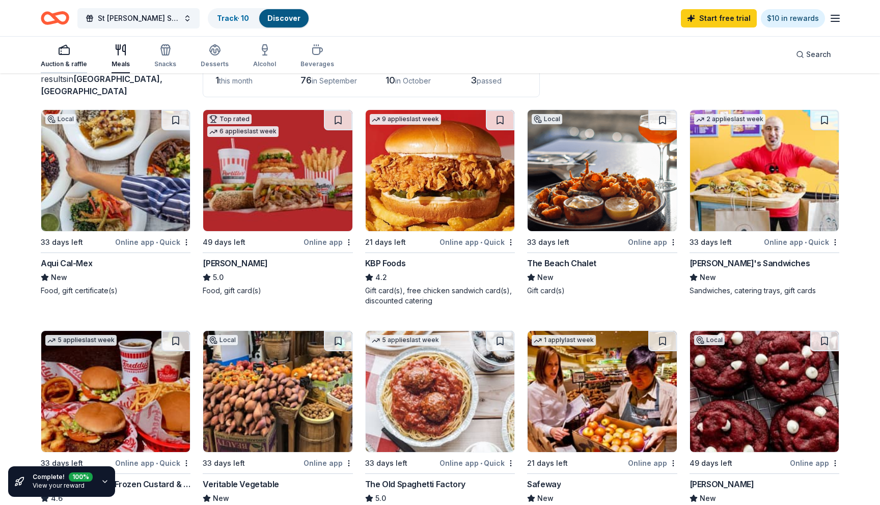
click at [65, 49] on icon "button" at bounding box center [64, 50] width 12 height 12
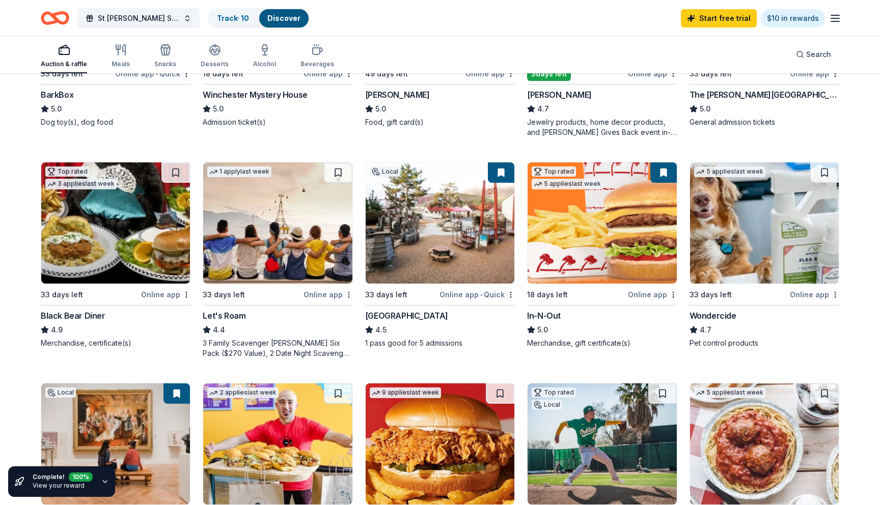
scroll to position [467, 0]
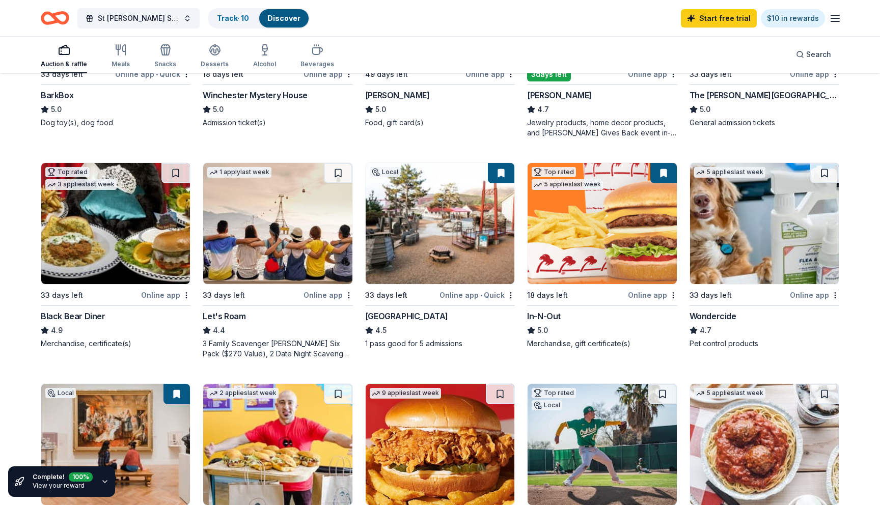
click at [572, 274] on img at bounding box center [602, 223] width 149 height 121
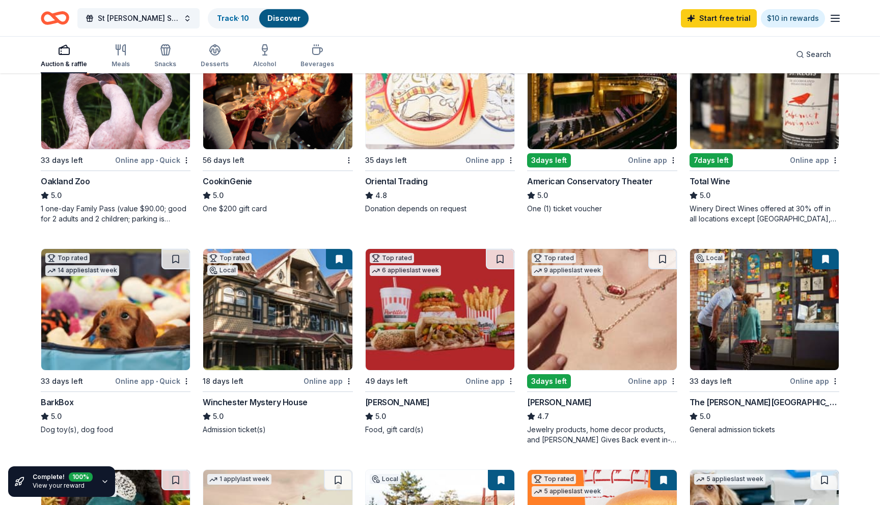
scroll to position [0, 0]
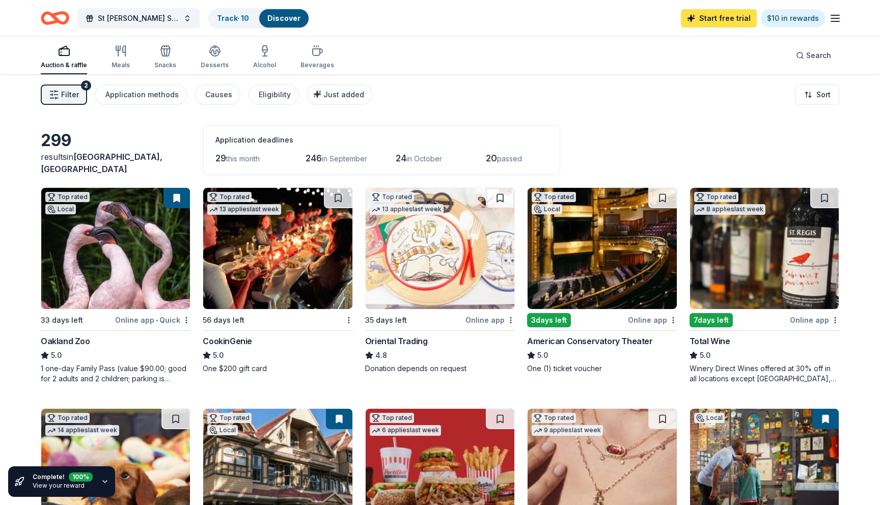
click at [710, 17] on link "Start free trial" at bounding box center [719, 18] width 76 height 18
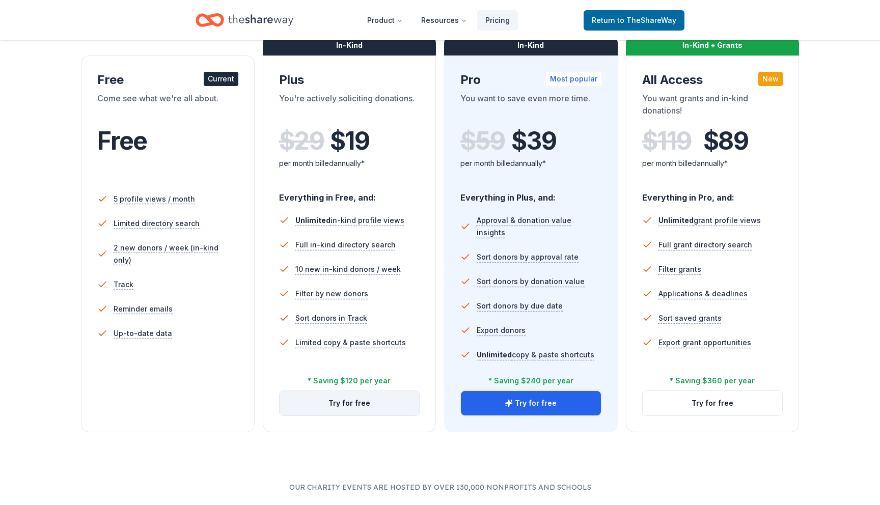
scroll to position [165, 0]
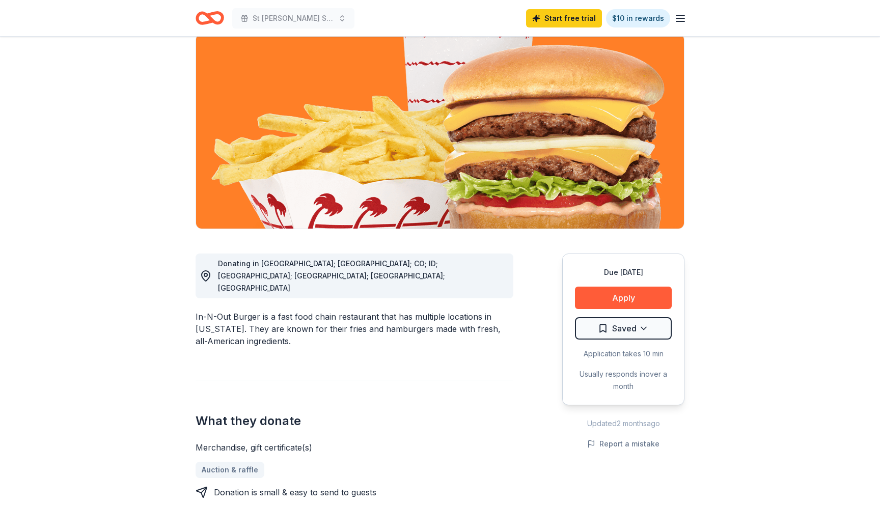
scroll to position [72, 0]
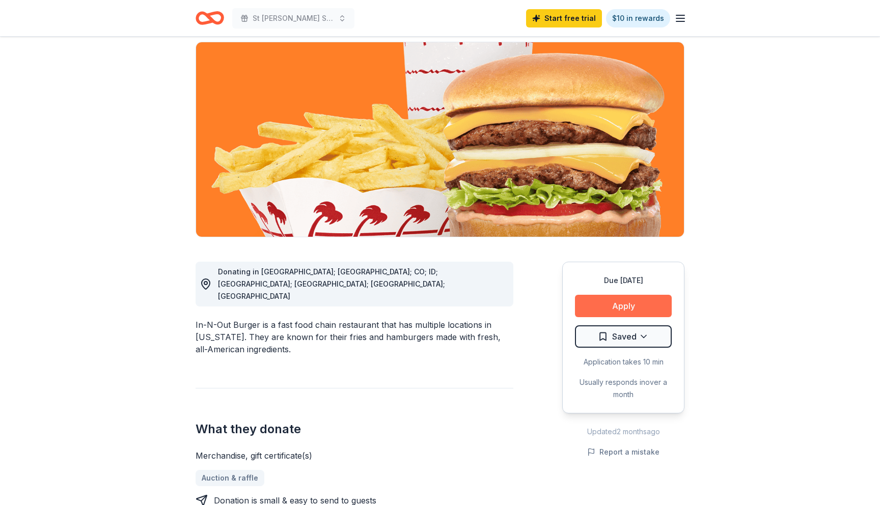
click at [615, 307] on button "Apply" at bounding box center [623, 306] width 97 height 22
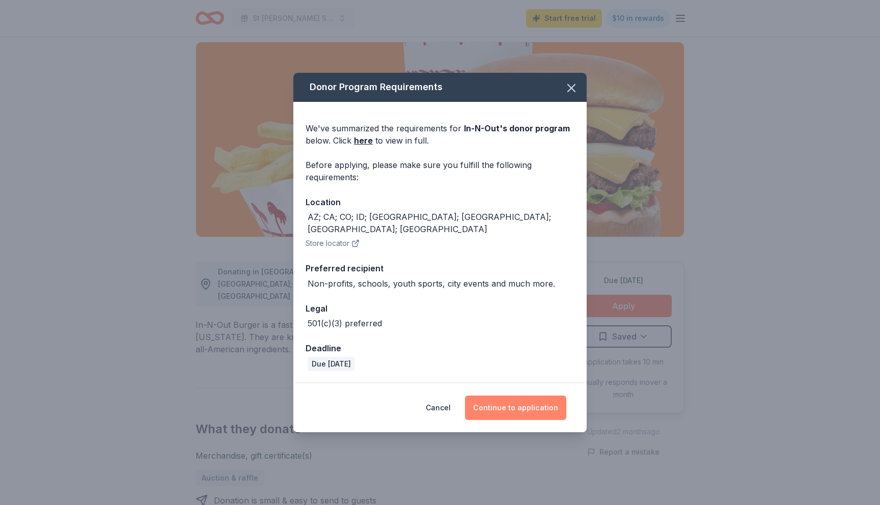
click at [516, 402] on button "Continue to application" at bounding box center [515, 408] width 101 height 24
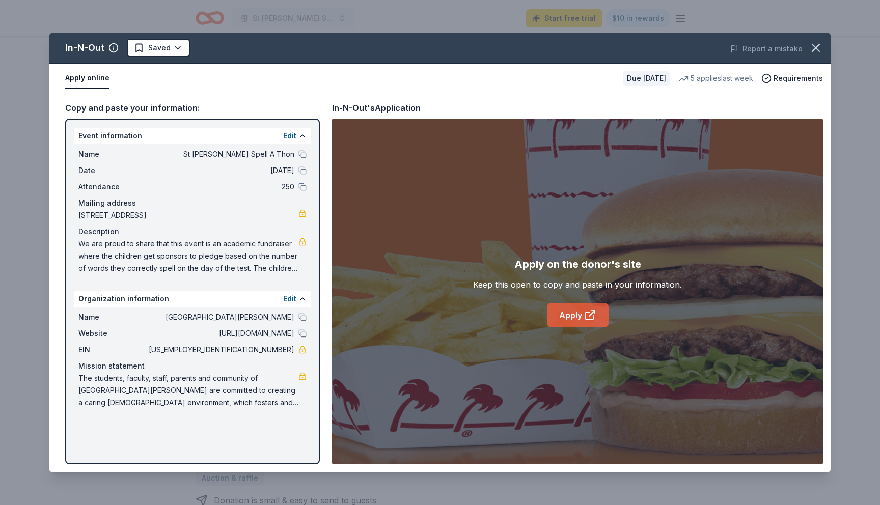
click at [575, 313] on link "Apply" at bounding box center [578, 315] width 62 height 24
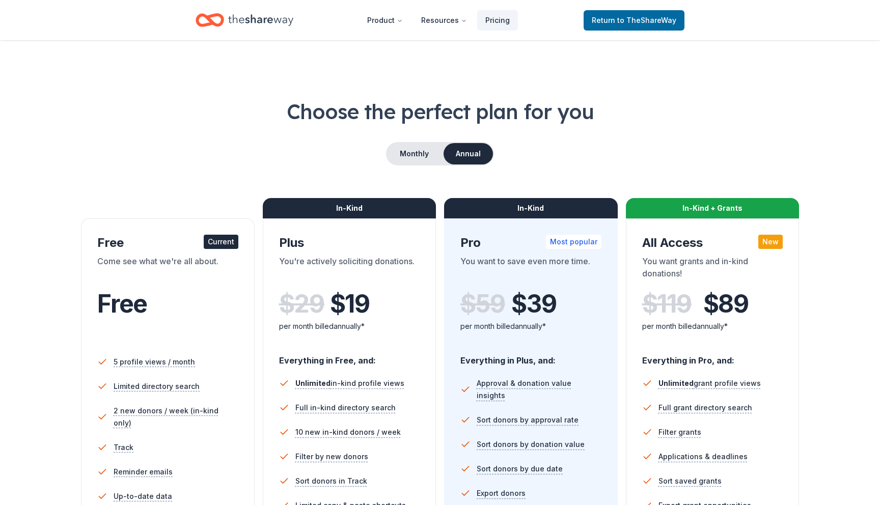
click at [412, 165] on div "Monthly Annual" at bounding box center [440, 153] width 108 height 23
click at [414, 150] on button "Monthly" at bounding box center [414, 153] width 55 height 21
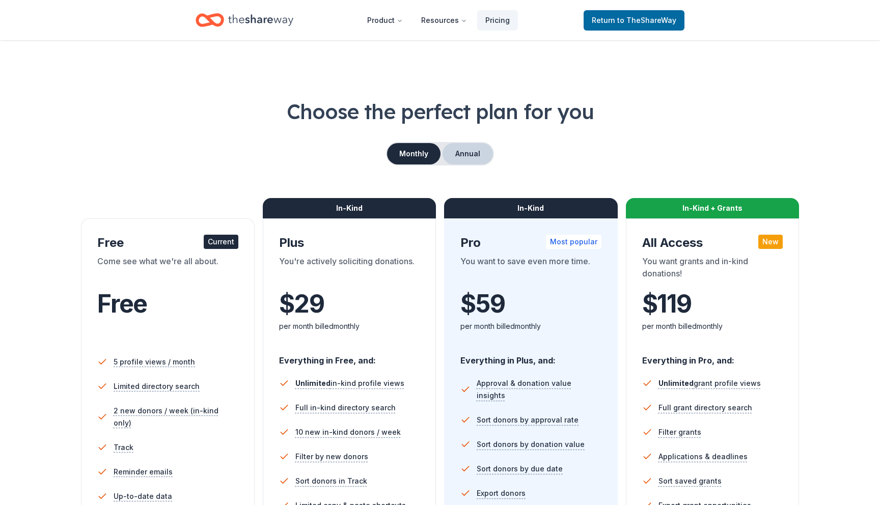
click at [468, 155] on button "Annual" at bounding box center [468, 153] width 50 height 21
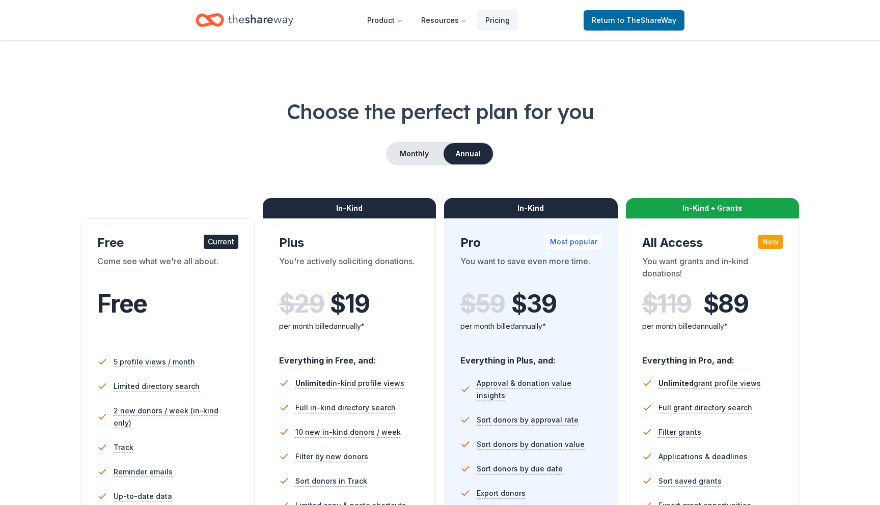
click at [386, 154] on div "Monthly Annual" at bounding box center [440, 153] width 799 height 23
click at [406, 156] on button "Monthly" at bounding box center [414, 153] width 55 height 21
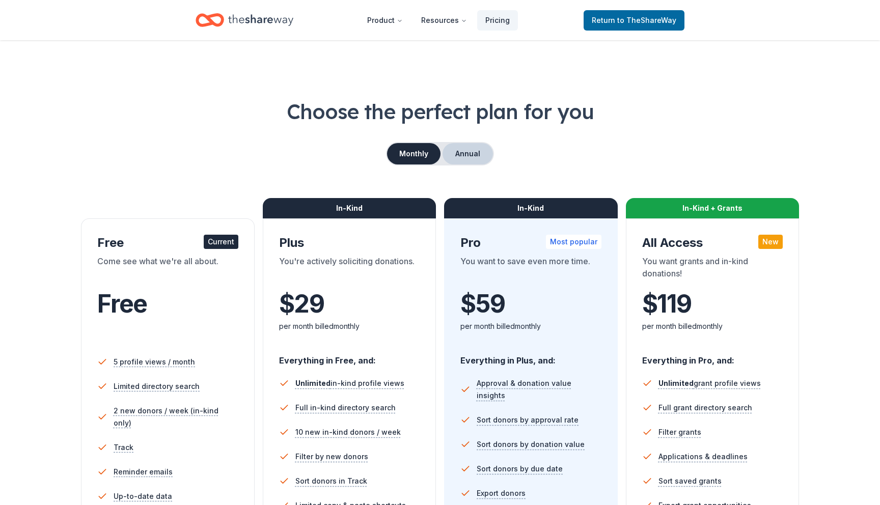
click at [464, 155] on button "Annual" at bounding box center [468, 153] width 50 height 21
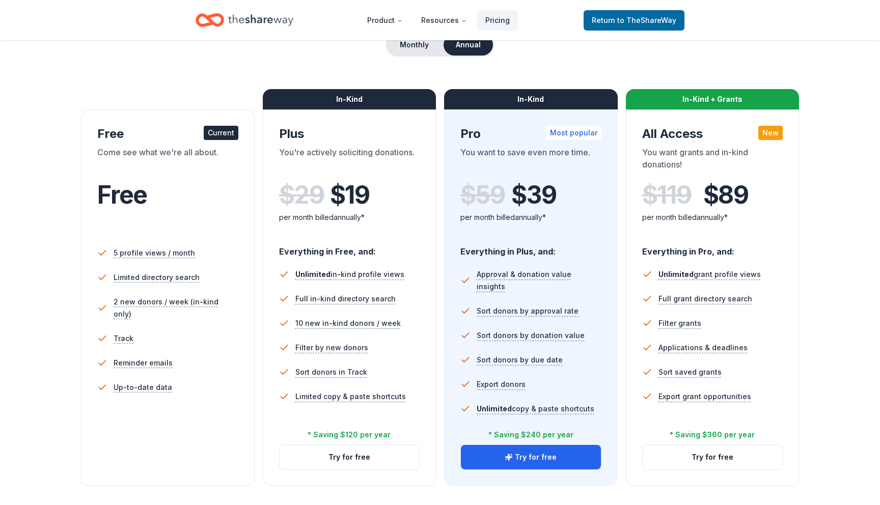
scroll to position [106, 0]
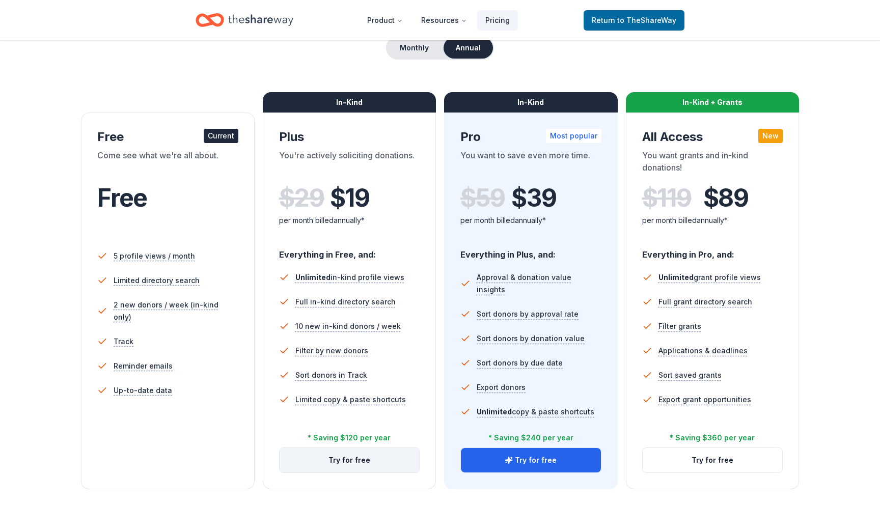
click at [385, 457] on button "Try for free" at bounding box center [350, 460] width 140 height 24
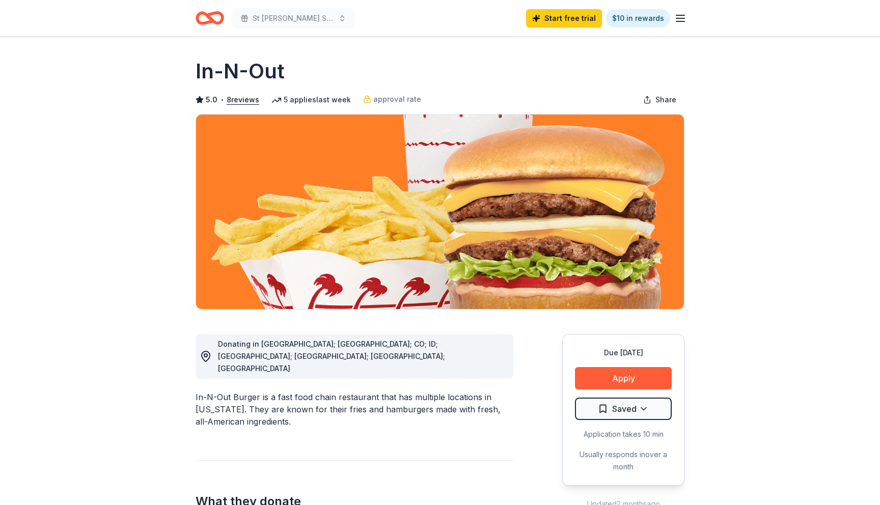
scroll to position [72, 0]
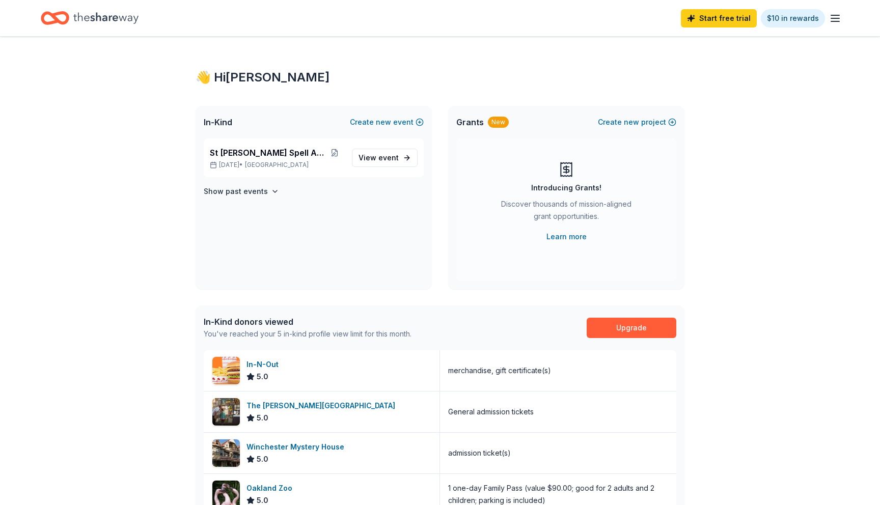
click at [268, 129] on div "In-Kind Create new event" at bounding box center [314, 122] width 236 height 33
click at [612, 331] on link "Upgrade" at bounding box center [632, 328] width 90 height 20
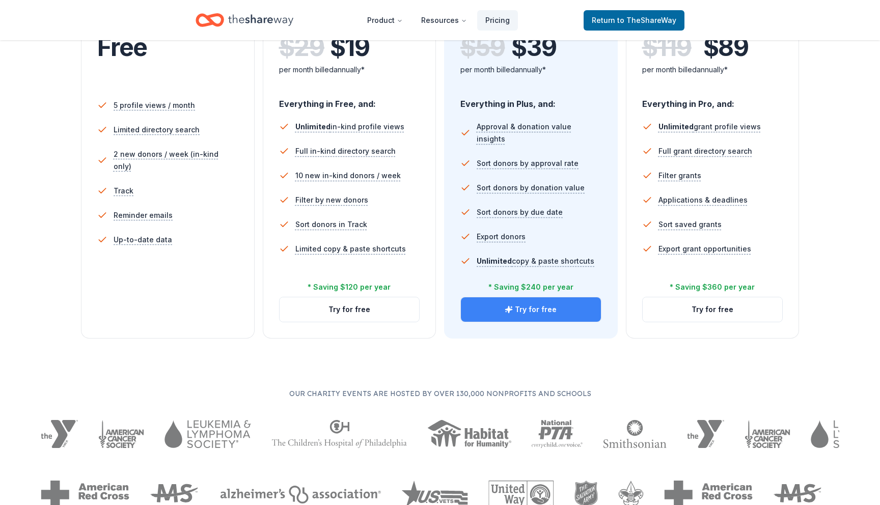
scroll to position [256, 0]
